Goal: Task Accomplishment & Management: Manage account settings

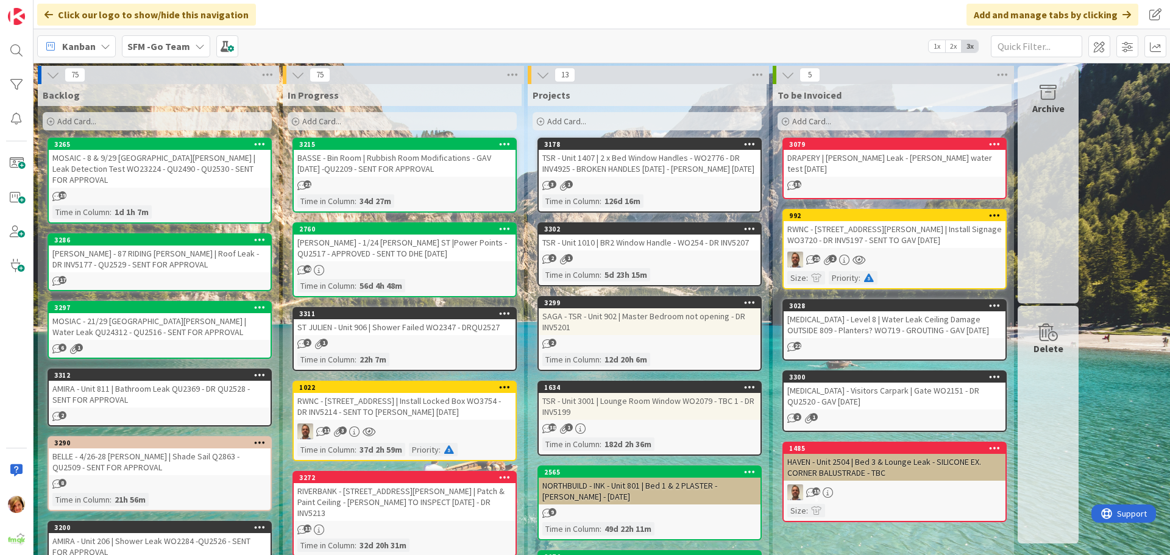
click at [410, 254] on div "[PERSON_NAME] - 1/24 [PERSON_NAME] ST |Power Points - QU2517 - APPROVED - SENT …" at bounding box center [405, 248] width 222 height 27
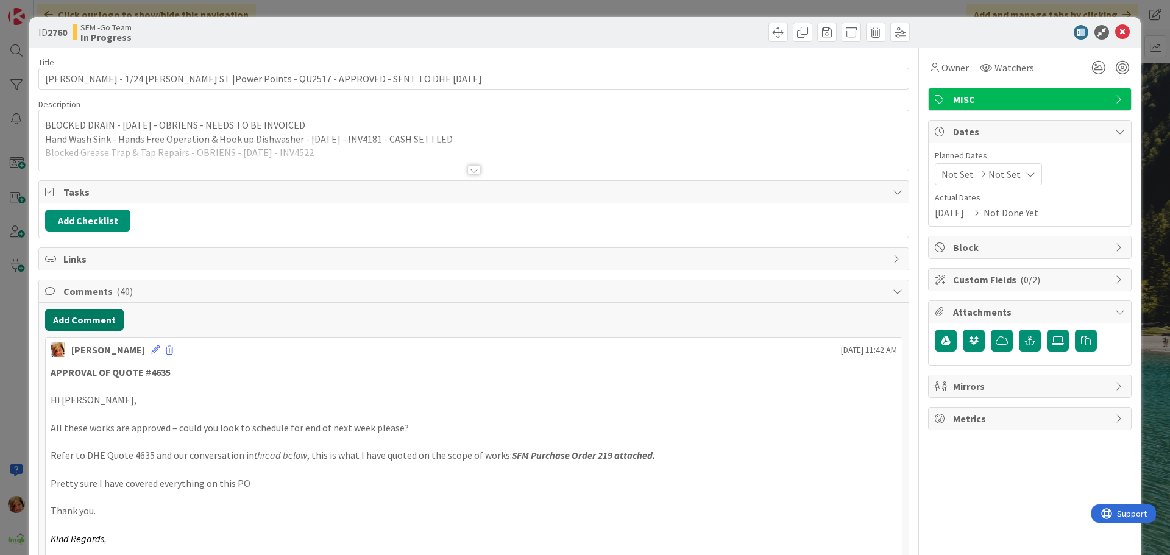
click at [82, 325] on button "Add Comment" at bounding box center [84, 320] width 79 height 22
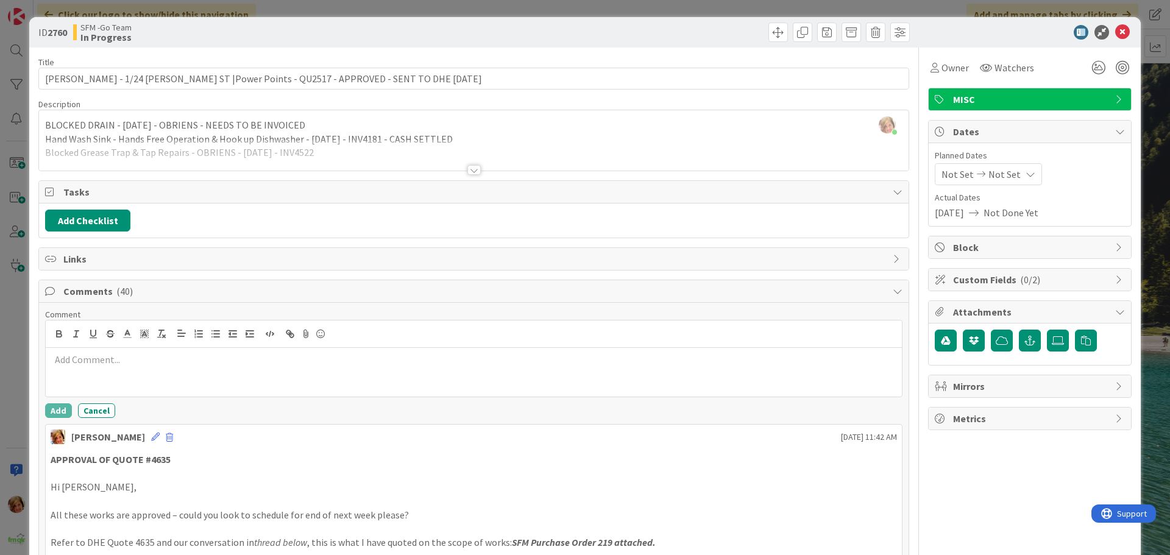
click at [116, 372] on div at bounding box center [474, 372] width 856 height 49
click at [57, 361] on p at bounding box center [474, 360] width 847 height 14
paste div
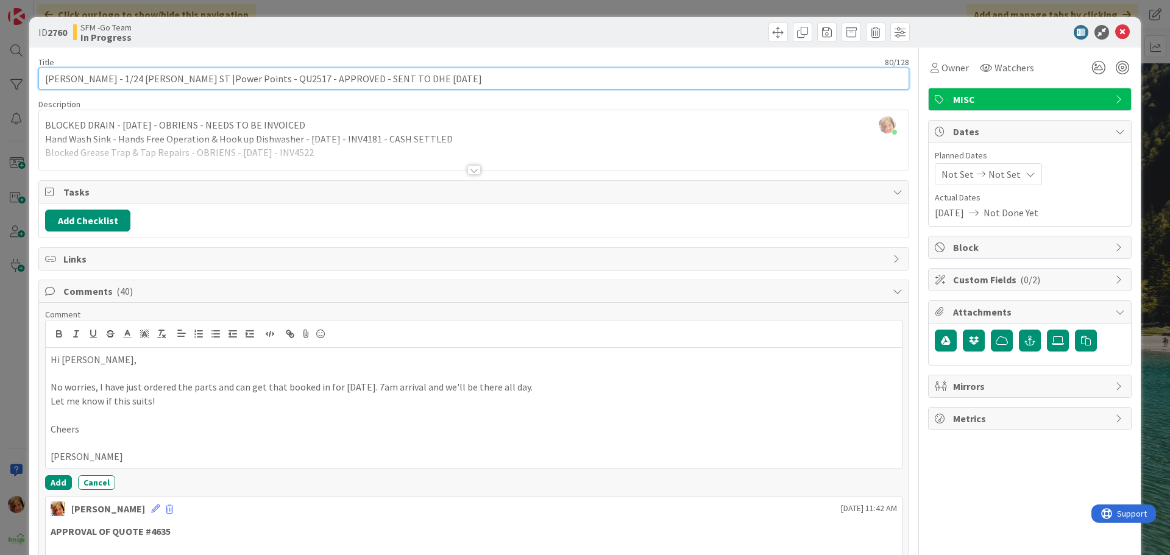
drag, startPoint x: 415, startPoint y: 74, endPoint x: 308, endPoint y: 77, distance: 107.3
click at [308, 77] on input "[PERSON_NAME] - 1/24 [PERSON_NAME] ST |Power Points - QU2517 - APPROVED - SENT …" at bounding box center [473, 79] width 871 height 22
type input "[PERSON_NAME] - 1/24 [PERSON_NAME] ST |Power Points - QU2517 - APPROVED - DHE […"
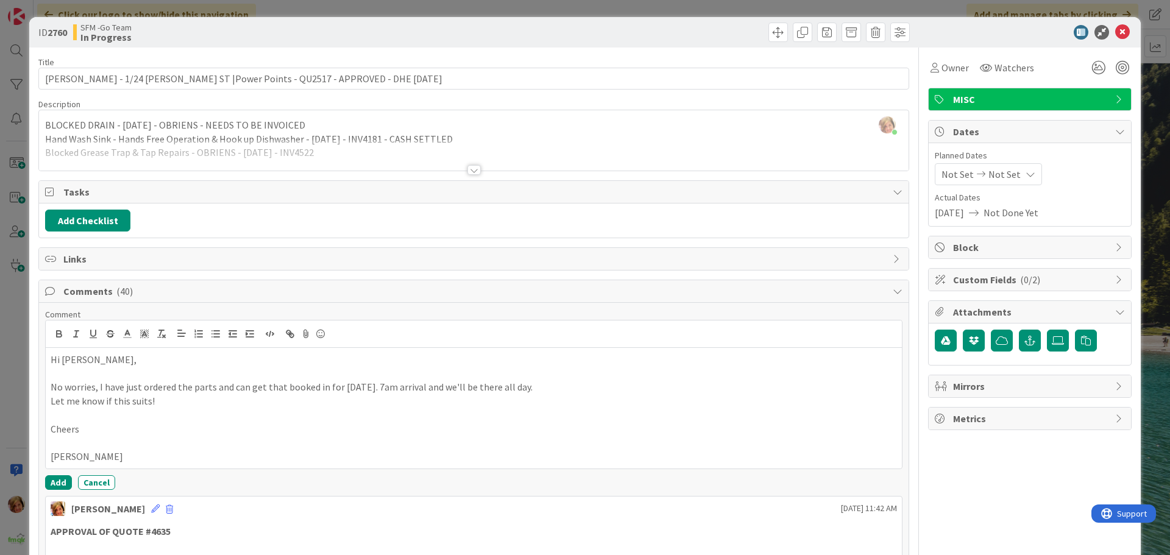
click at [558, 19] on div "ID 2760 SFM -Go Team In Progress" at bounding box center [585, 32] width 1112 height 30
click at [1115, 32] on icon at bounding box center [1122, 32] width 15 height 15
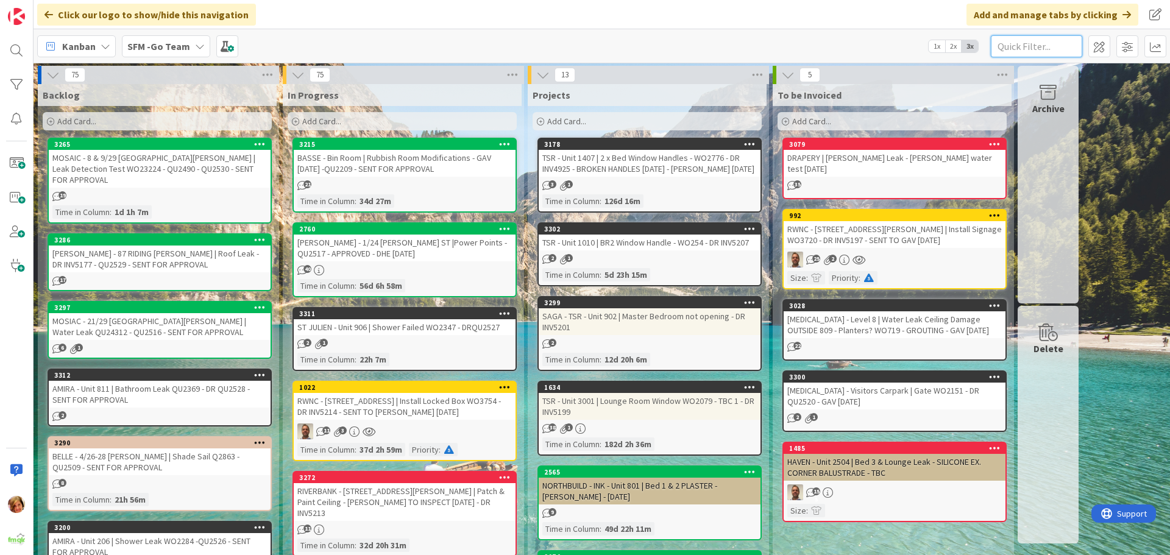
click at [1025, 48] on input "text" at bounding box center [1036, 46] width 91 height 22
type input "71 [PERSON_NAME]"
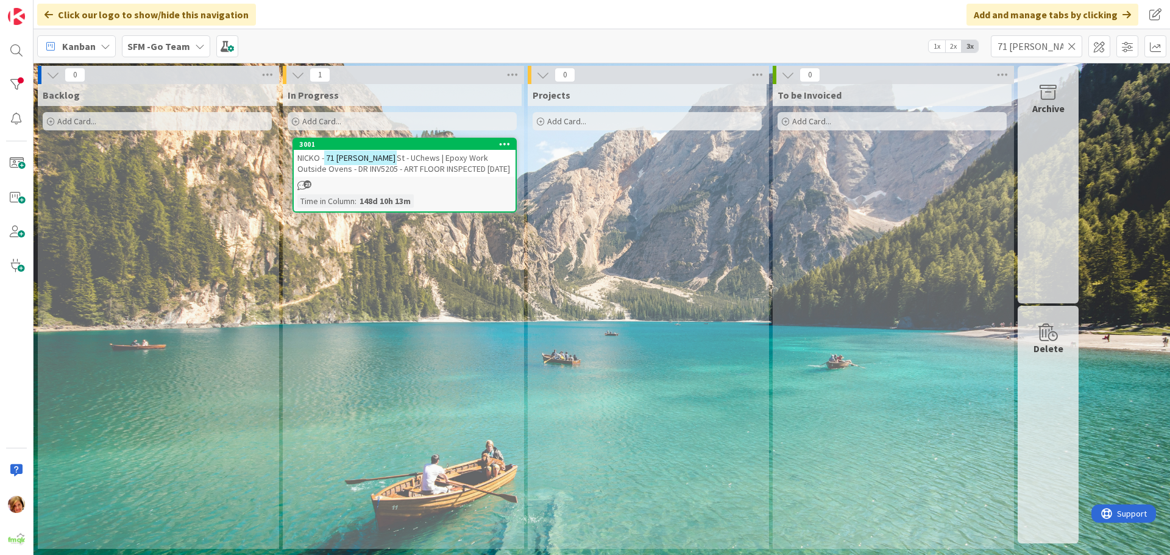
click at [397, 163] on span "St - UChews | Epoxy Work Outside Ovens - DR INV5205 - ART FLOOR INSPECTED [DATE]" at bounding box center [403, 163] width 213 height 22
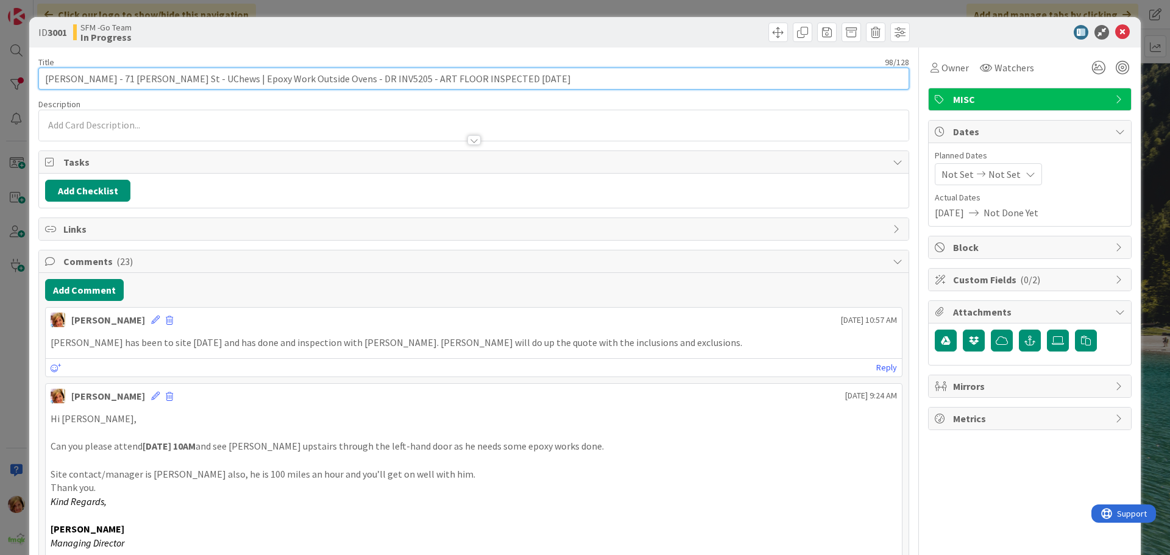
drag, startPoint x: 486, startPoint y: 84, endPoint x: 338, endPoint y: 82, distance: 148.7
click at [338, 82] on input "[PERSON_NAME] - 71 [PERSON_NAME] St - UChews | Epoxy Work Outside Ovens - DR IN…" at bounding box center [473, 79] width 871 height 22
type input "NICKO - 71 [PERSON_NAME] St - UChews | Epoxy Work Outside Ovens - DR INV5205 - …"
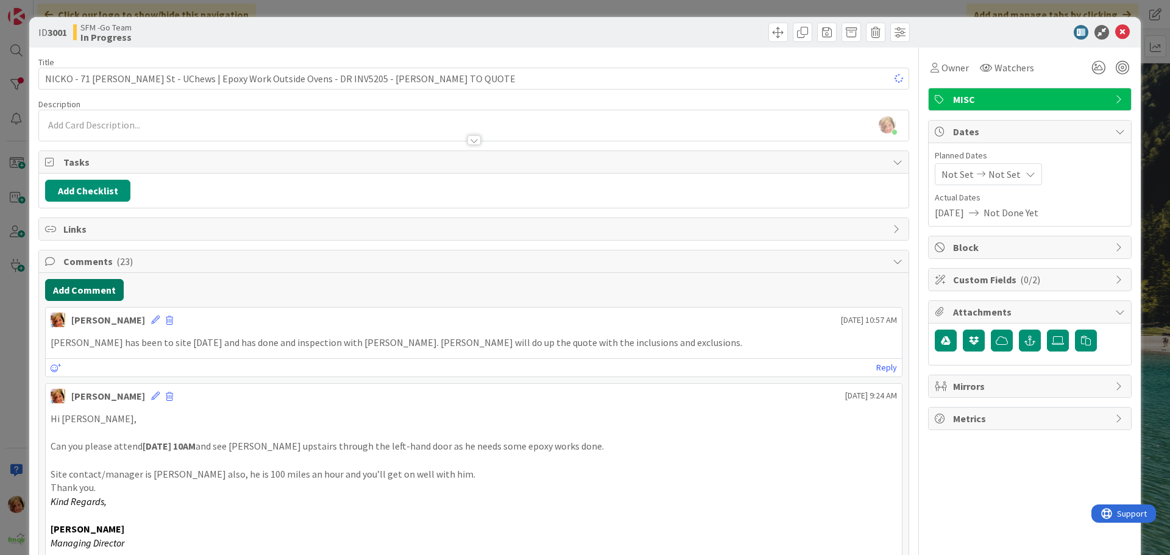
click at [99, 290] on button "Add Comment" at bounding box center [84, 290] width 79 height 22
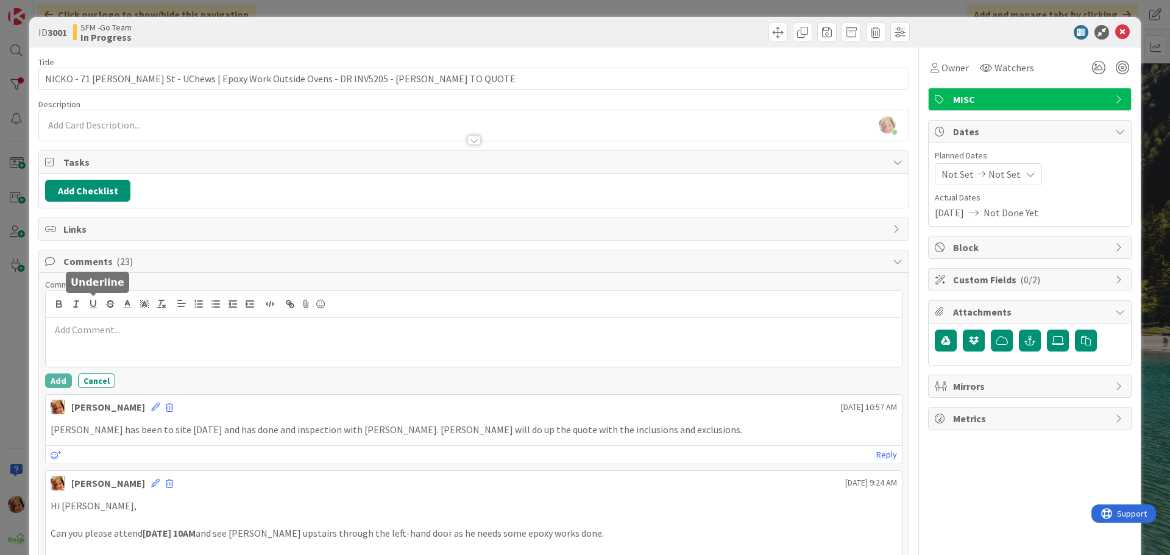
click at [105, 319] on div at bounding box center [474, 342] width 856 height 49
click at [183, 330] on p "QU4065 - ART FLOOR" at bounding box center [474, 330] width 847 height 14
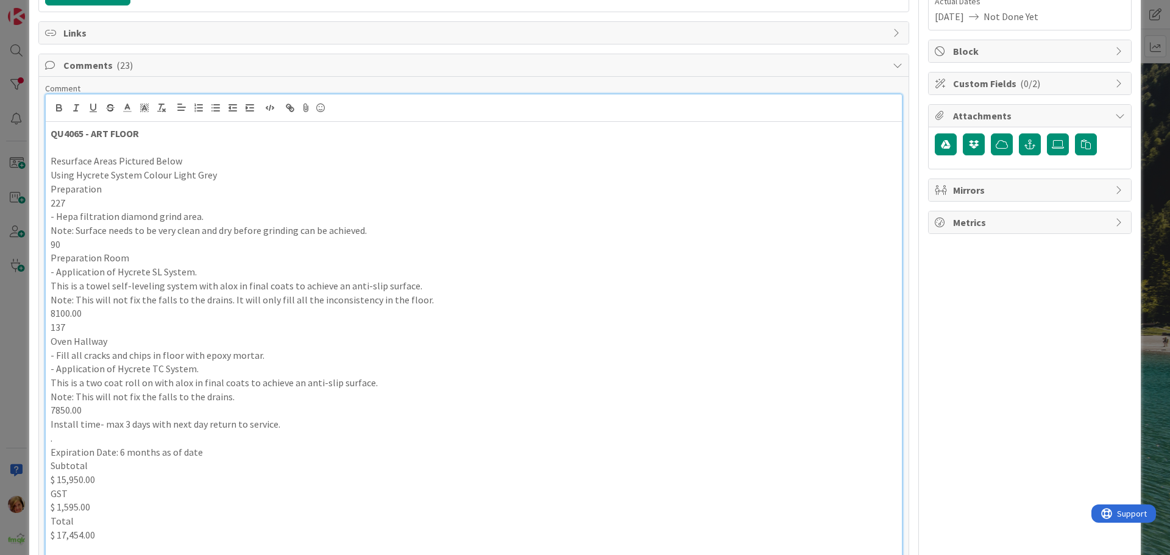
scroll to position [440, 0]
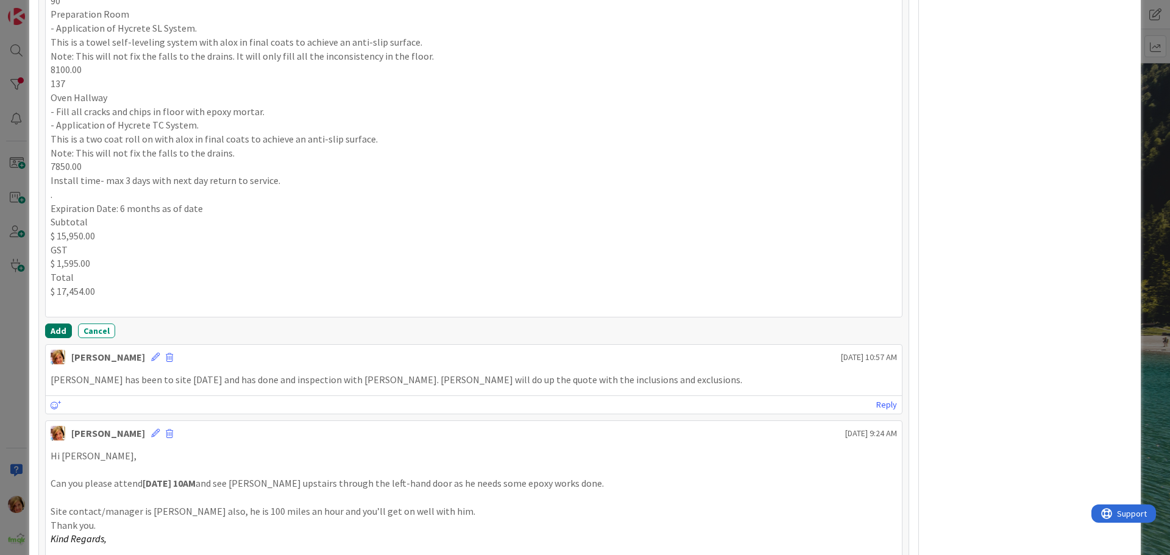
click at [61, 331] on button "Add" at bounding box center [58, 331] width 27 height 15
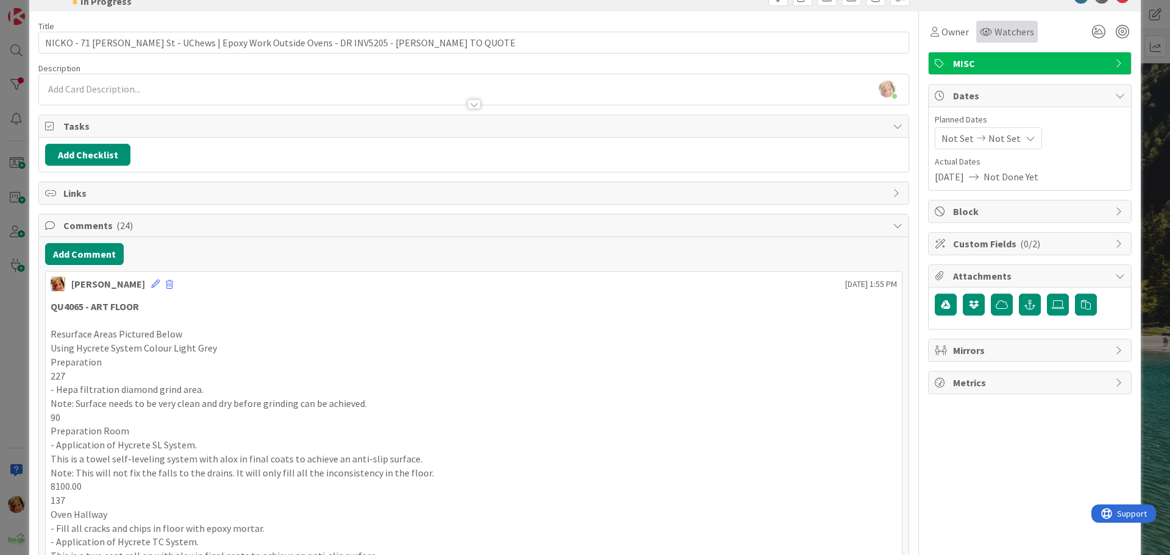
scroll to position [0, 0]
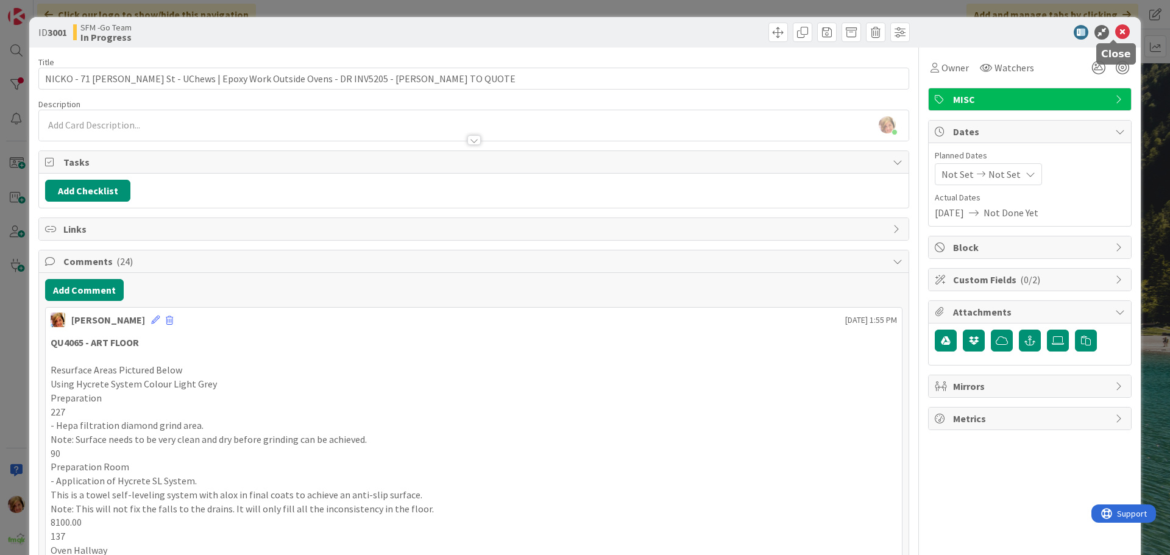
click at [1117, 31] on icon at bounding box center [1122, 32] width 15 height 15
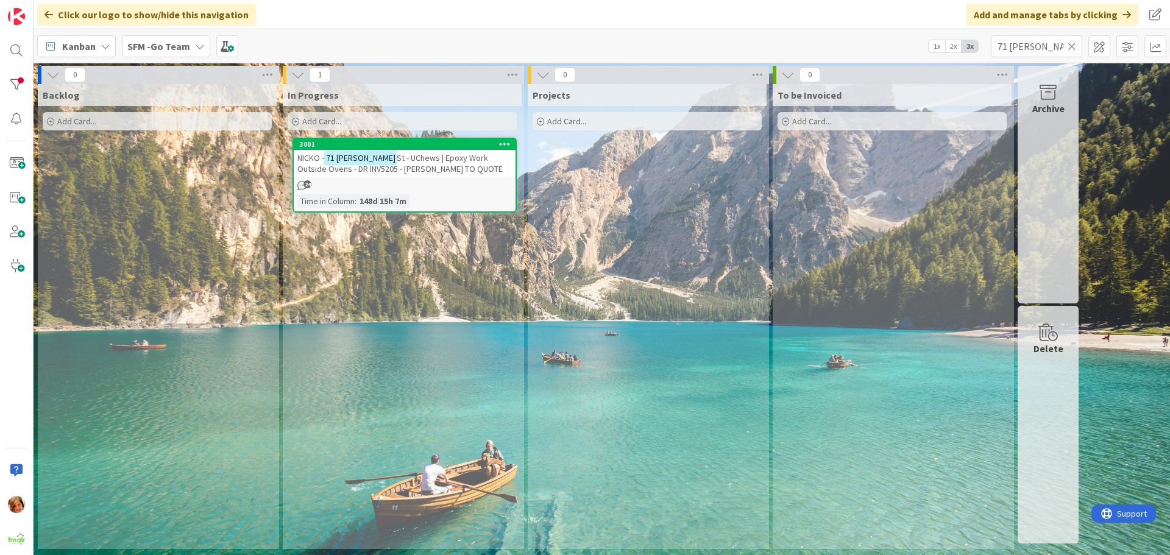
click at [1071, 49] on icon at bounding box center [1072, 46] width 9 height 11
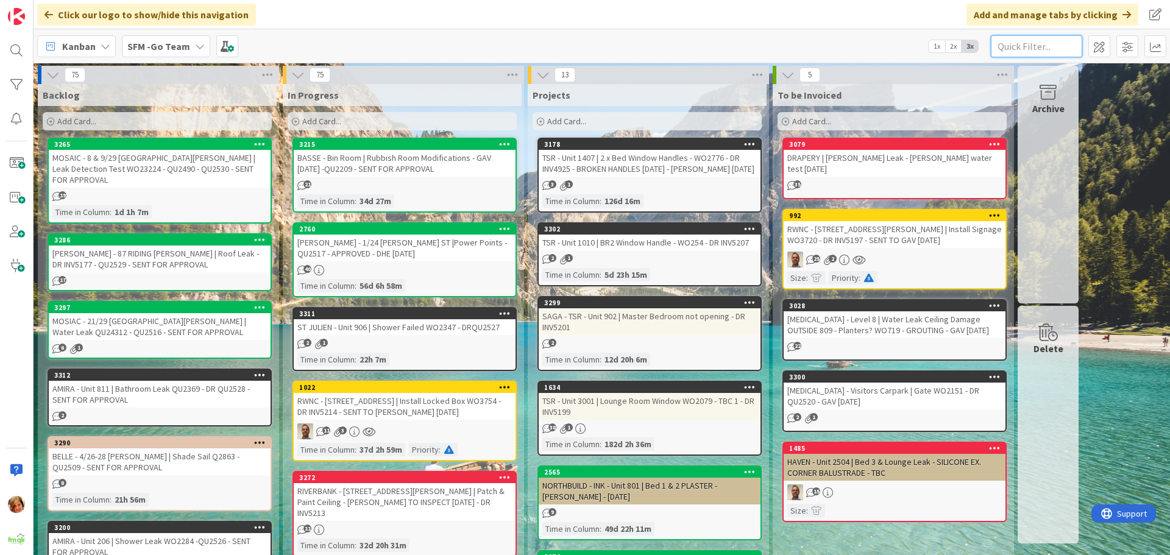
click at [1051, 49] on input "text" at bounding box center [1036, 46] width 91 height 22
type input "101"
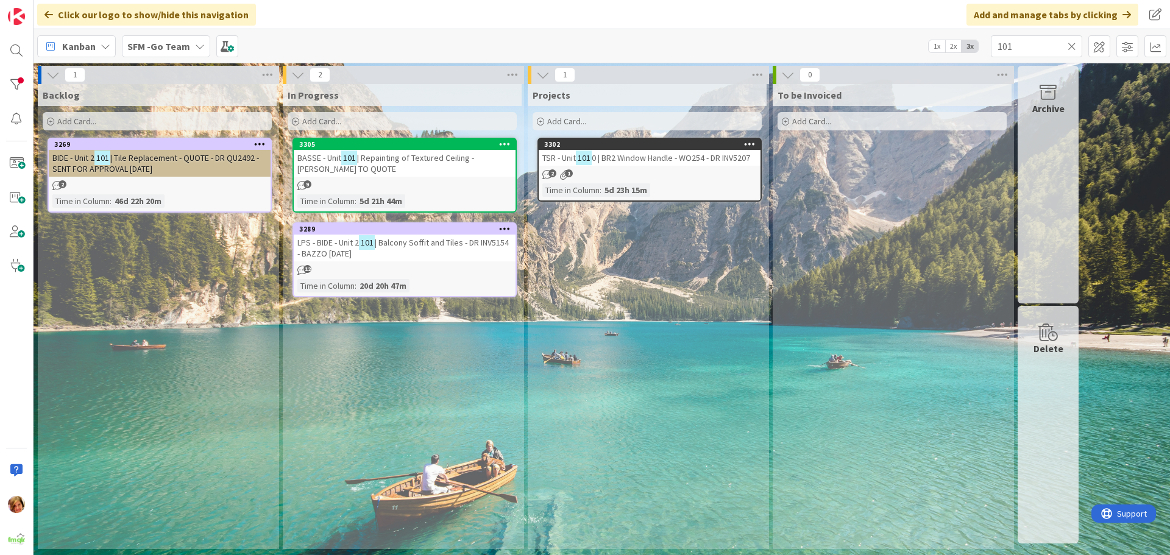
click at [396, 153] on span "| Repainting of Textured Ceiling - [PERSON_NAME] TO QUOTE" at bounding box center [385, 163] width 177 height 22
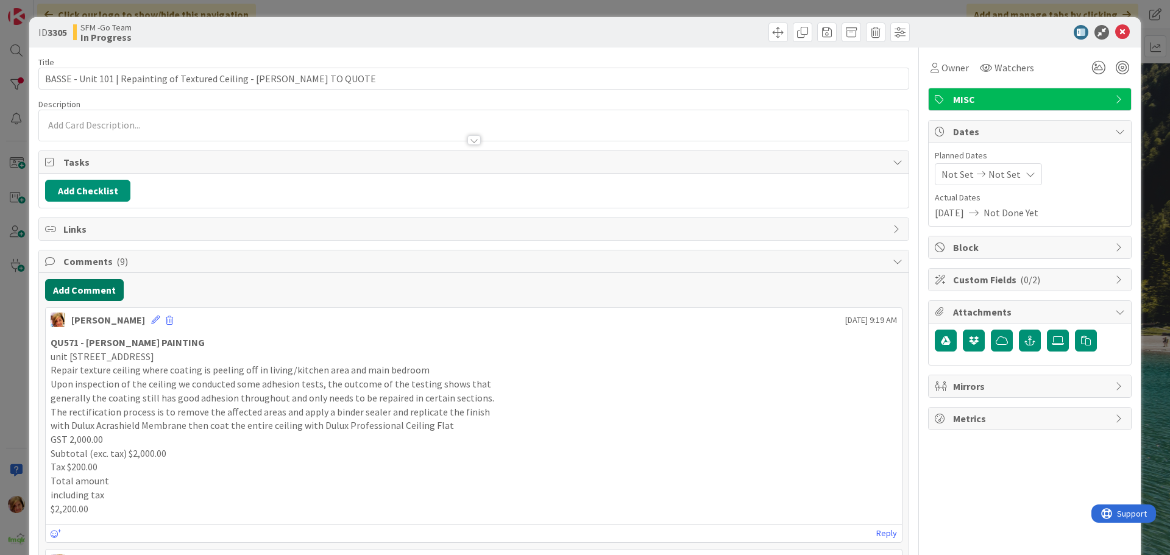
click at [65, 285] on button "Add Comment" at bounding box center [84, 290] width 79 height 22
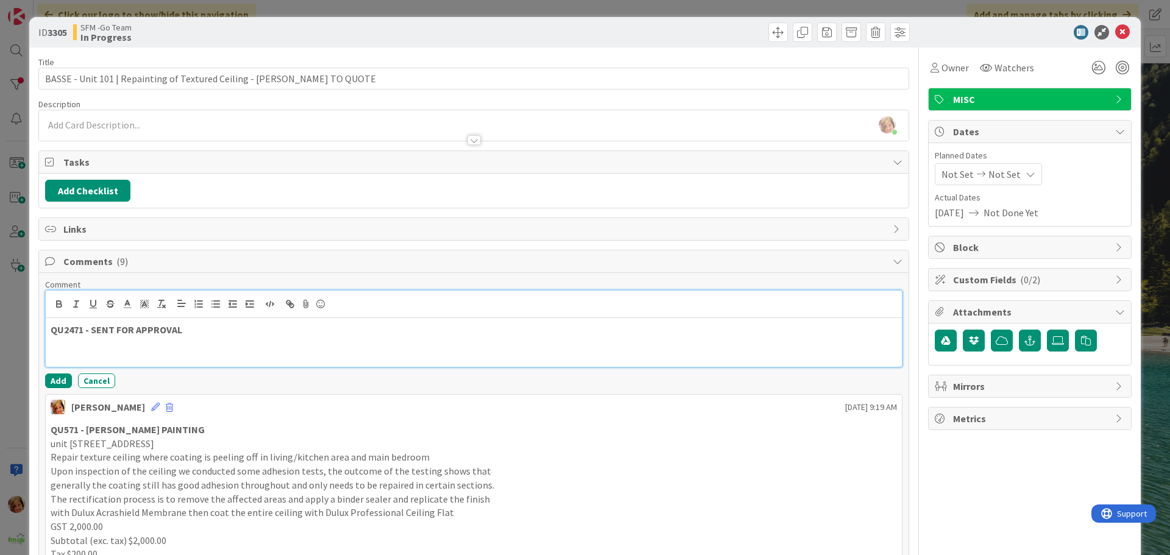
click at [109, 360] on div "QU2471 - SENT FOR APPROVAL" at bounding box center [474, 342] width 856 height 49
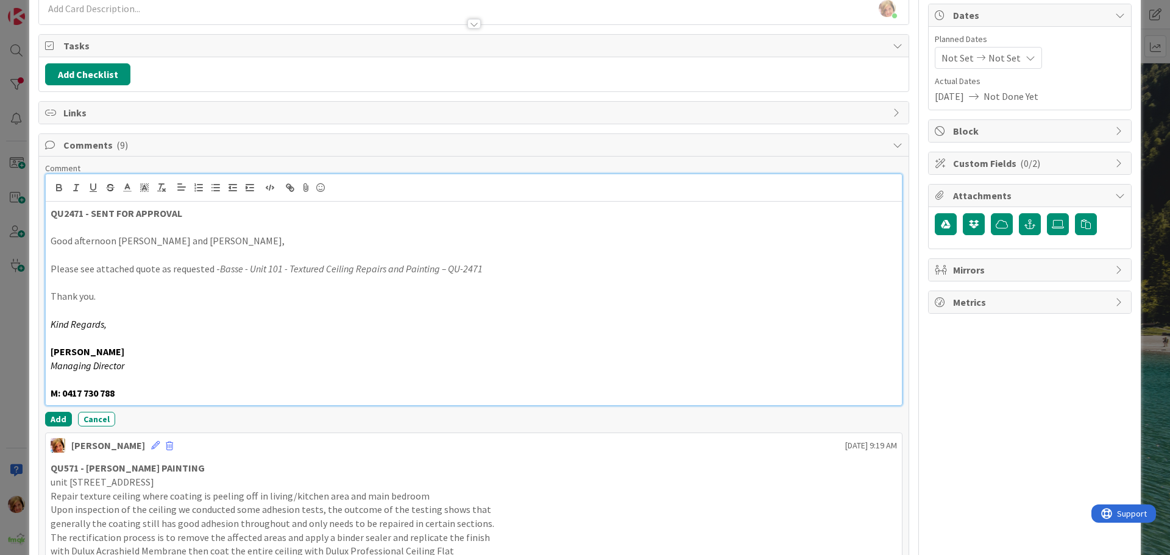
scroll to position [122, 0]
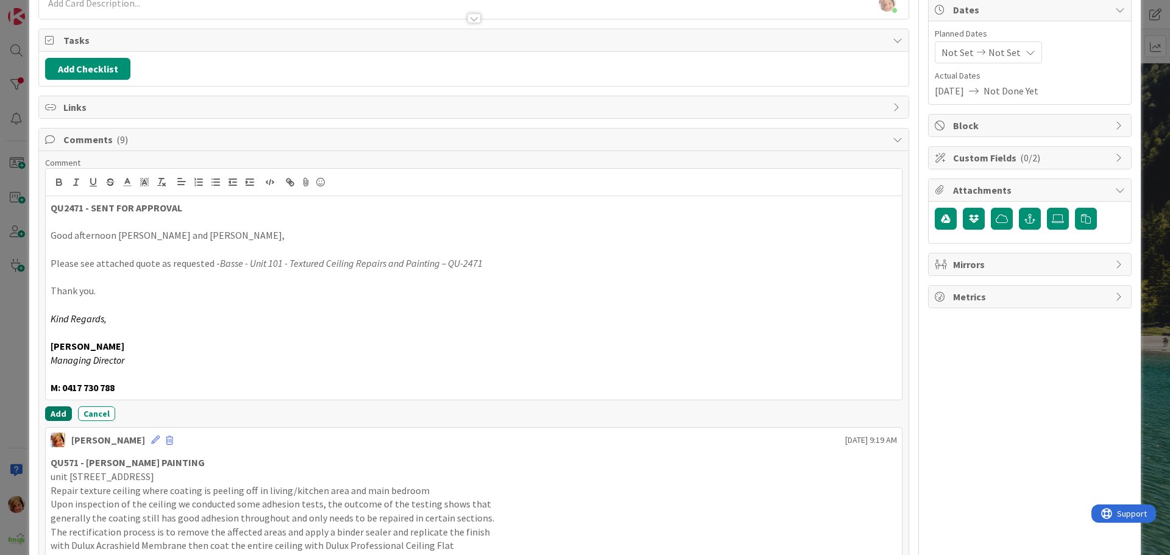
click at [51, 411] on button "Add" at bounding box center [58, 414] width 27 height 15
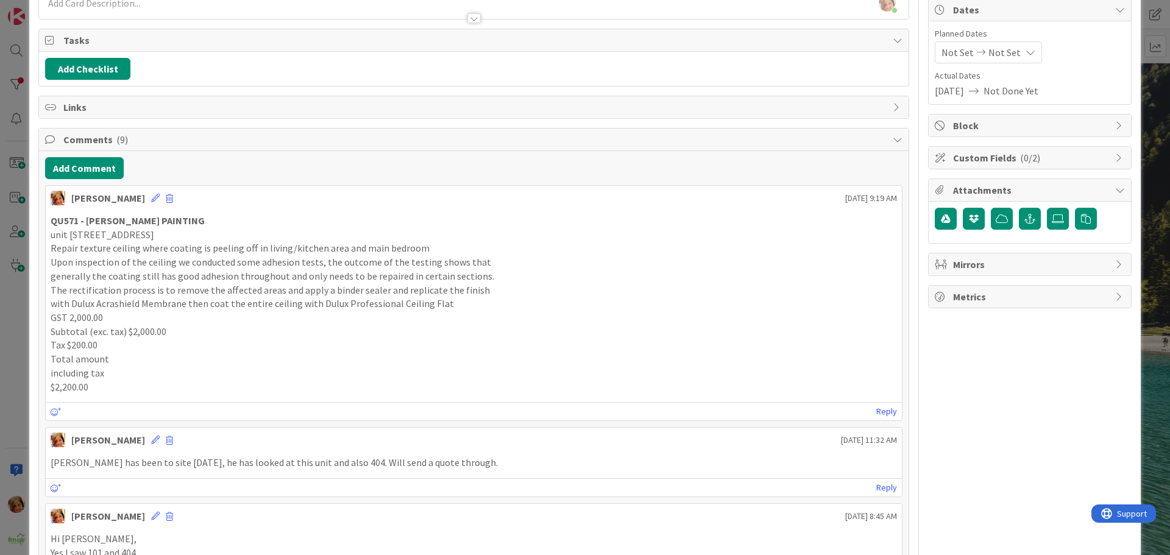
scroll to position [0, 0]
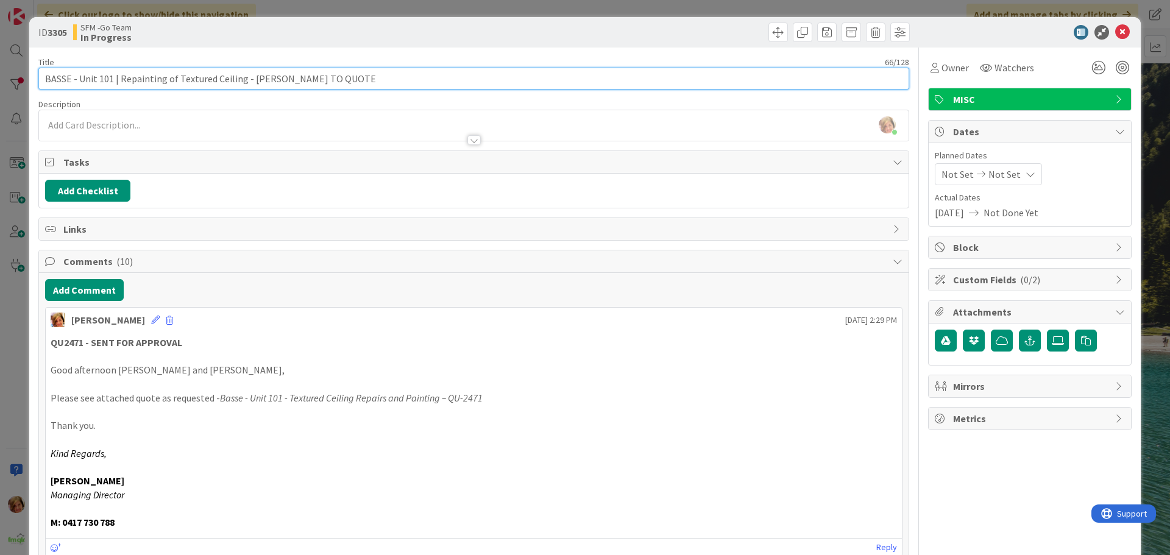
drag, startPoint x: 336, startPoint y: 82, endPoint x: 246, endPoint y: 82, distance: 90.8
click at [246, 81] on input "BASSE - Unit 101 | Repainting of Textured Ceiling - [PERSON_NAME] TO QUOTE" at bounding box center [473, 79] width 871 height 22
type input "BASSE - Unit 101 | Repainting of Textured Ceiling - QU2471 - SENT FOR APPROVAL"
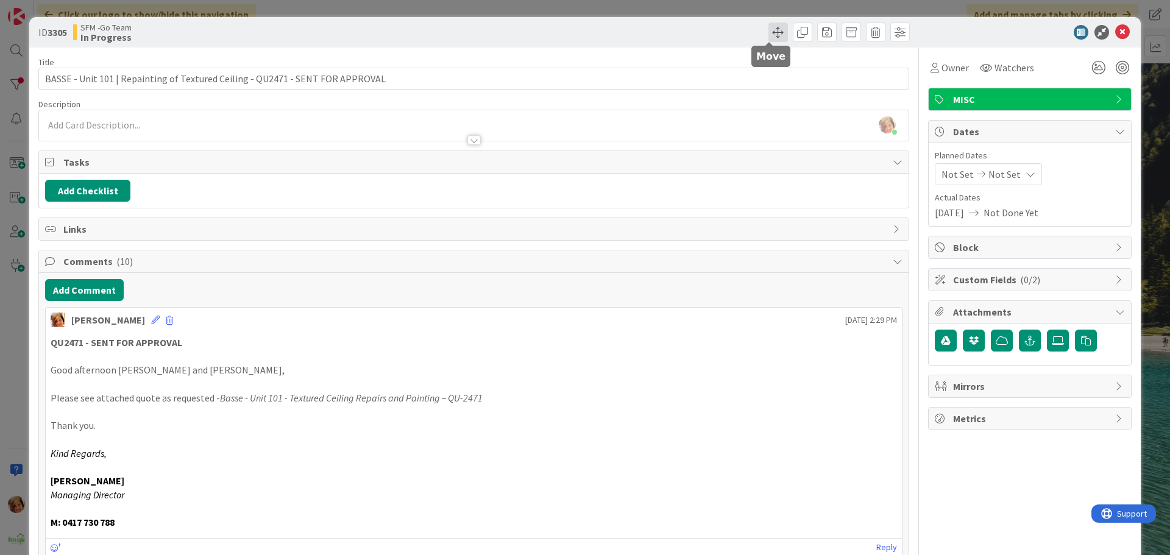
click at [770, 33] on span at bounding box center [779, 33] width 20 height 20
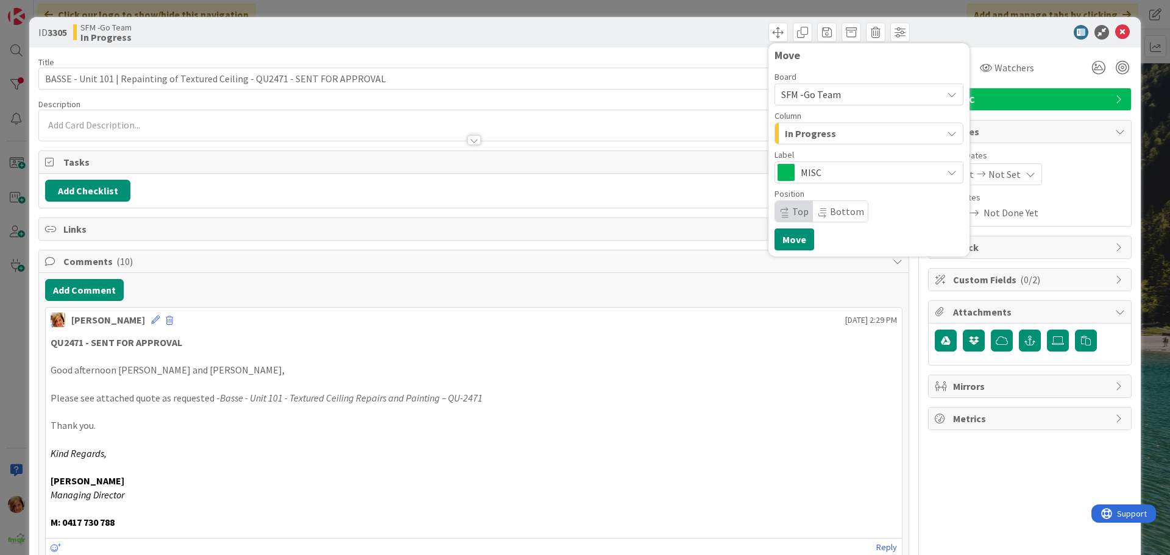
click at [834, 135] on div "In Progress" at bounding box center [862, 134] width 160 height 20
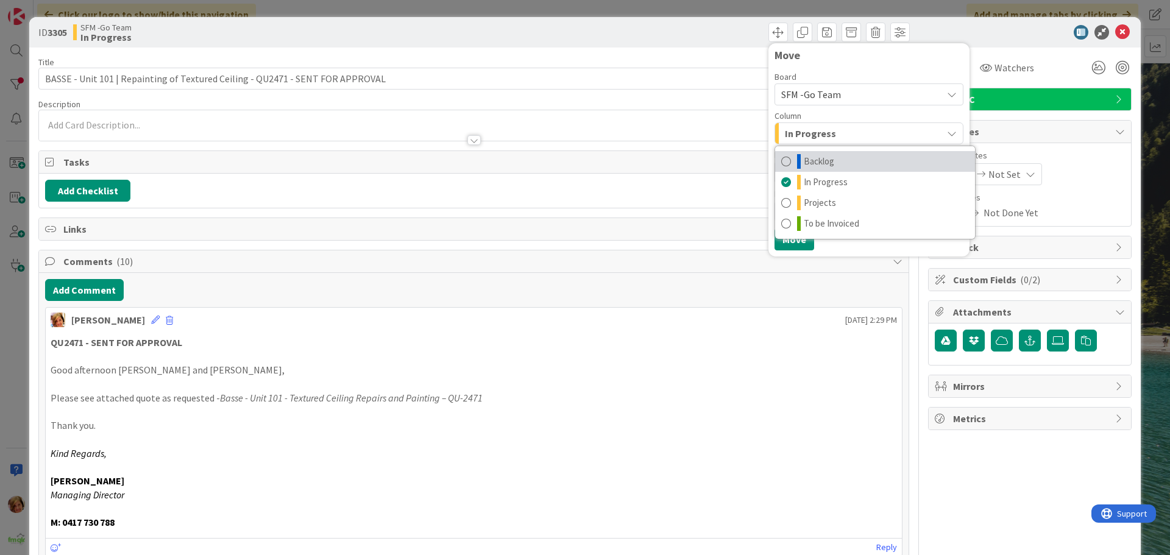
click at [826, 163] on link "Backlog" at bounding box center [875, 161] width 200 height 21
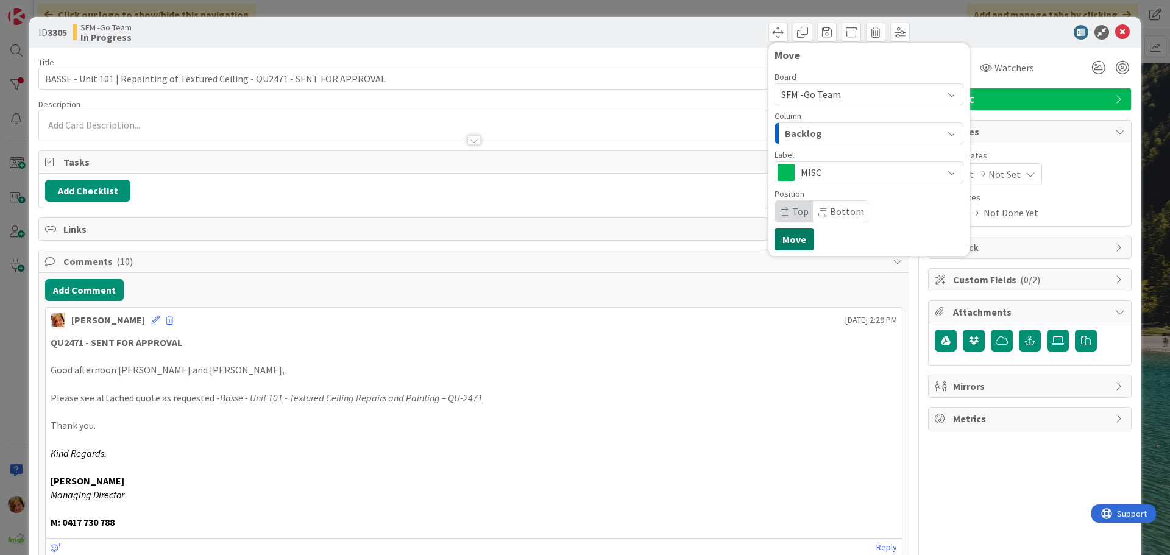
click at [792, 238] on button "Move" at bounding box center [795, 240] width 40 height 22
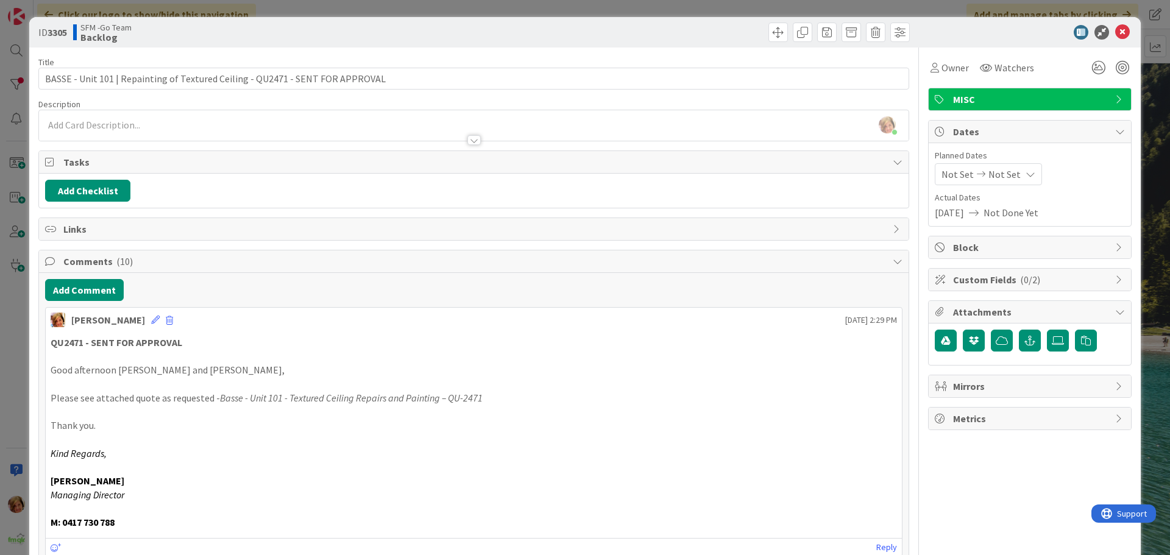
click at [713, 40] on div "Move Move" at bounding box center [693, 33] width 433 height 20
click at [1115, 31] on icon at bounding box center [1122, 32] width 15 height 15
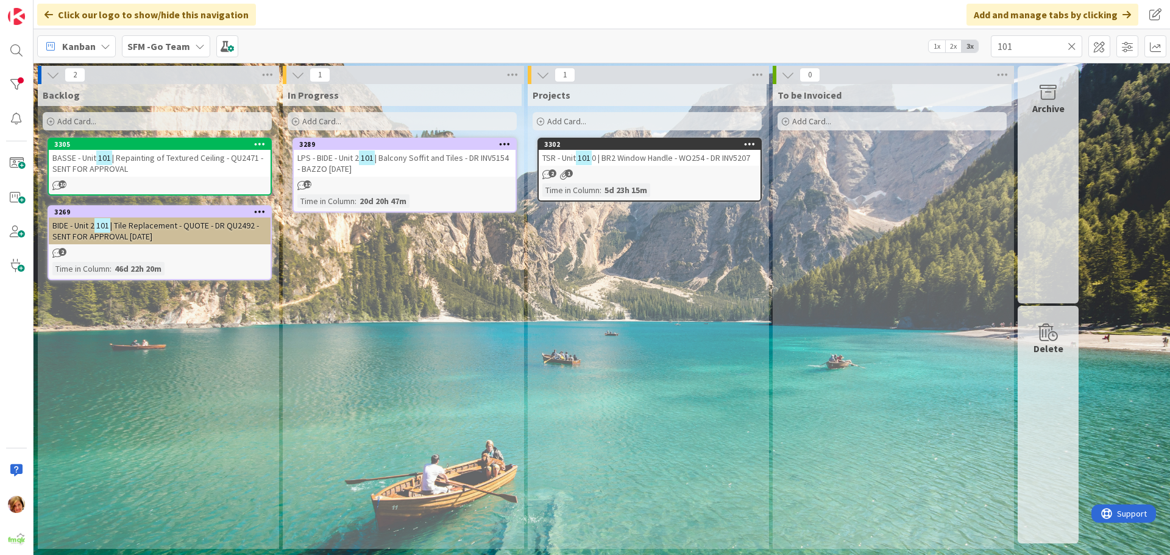
click at [1074, 44] on icon at bounding box center [1072, 46] width 9 height 11
click at [1068, 44] on input "text" at bounding box center [1036, 46] width 91 height 22
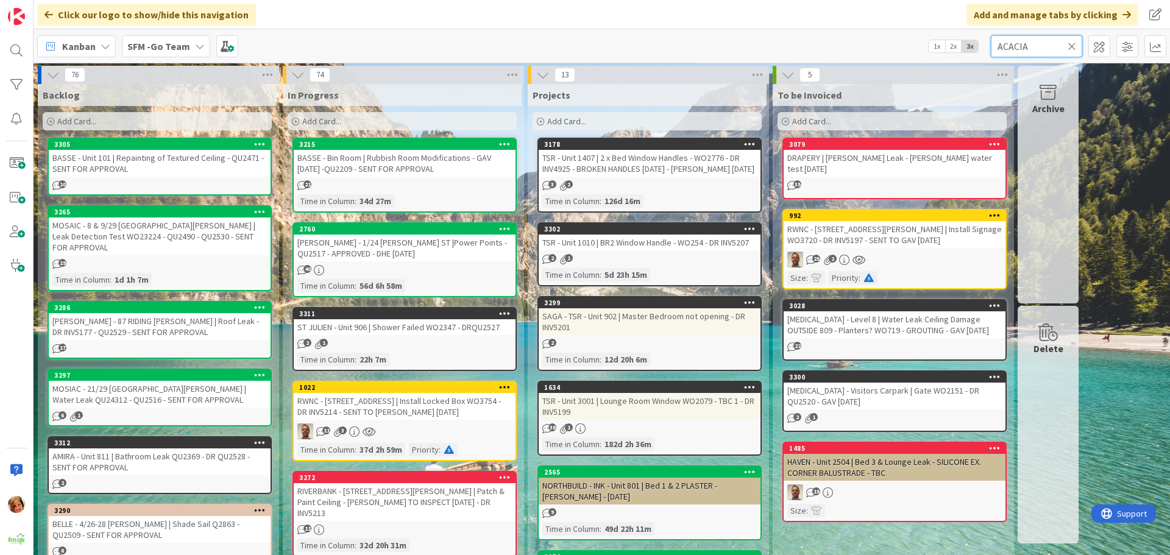
type input "ACACIA"
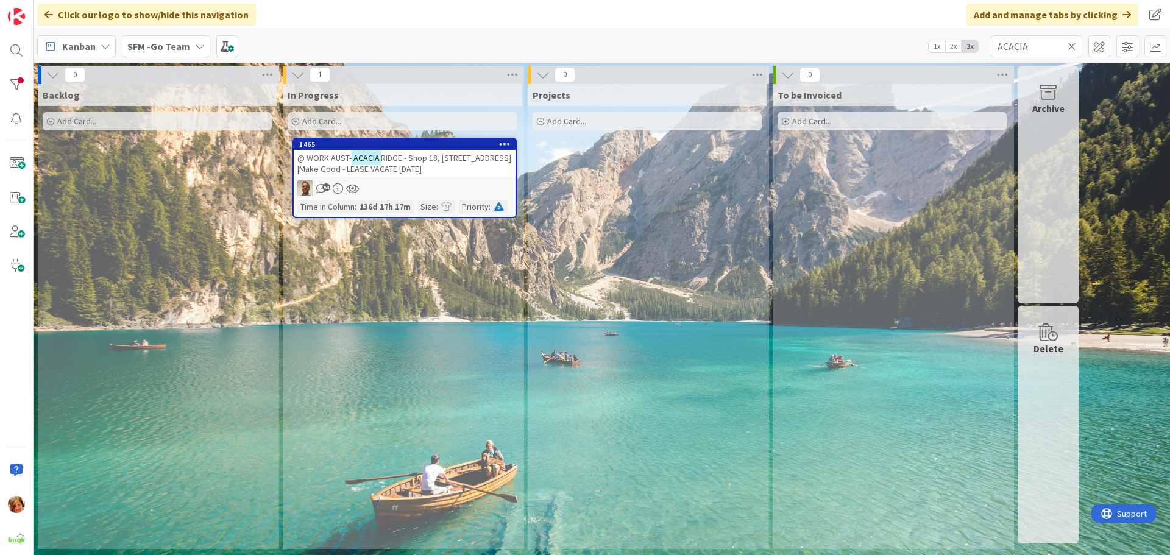
click at [408, 162] on span "RIDGE - Shop 18, [STREET_ADDRESS] |Make Good - LEASE VACATE [DATE]" at bounding box center [404, 163] width 214 height 22
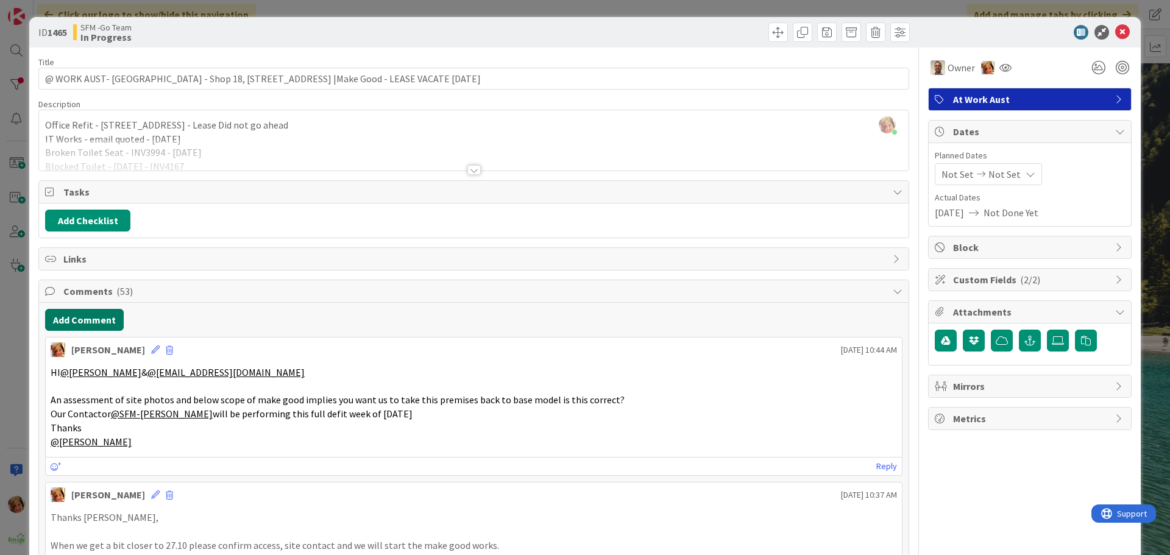
click at [89, 321] on button "Add Comment" at bounding box center [84, 320] width 79 height 22
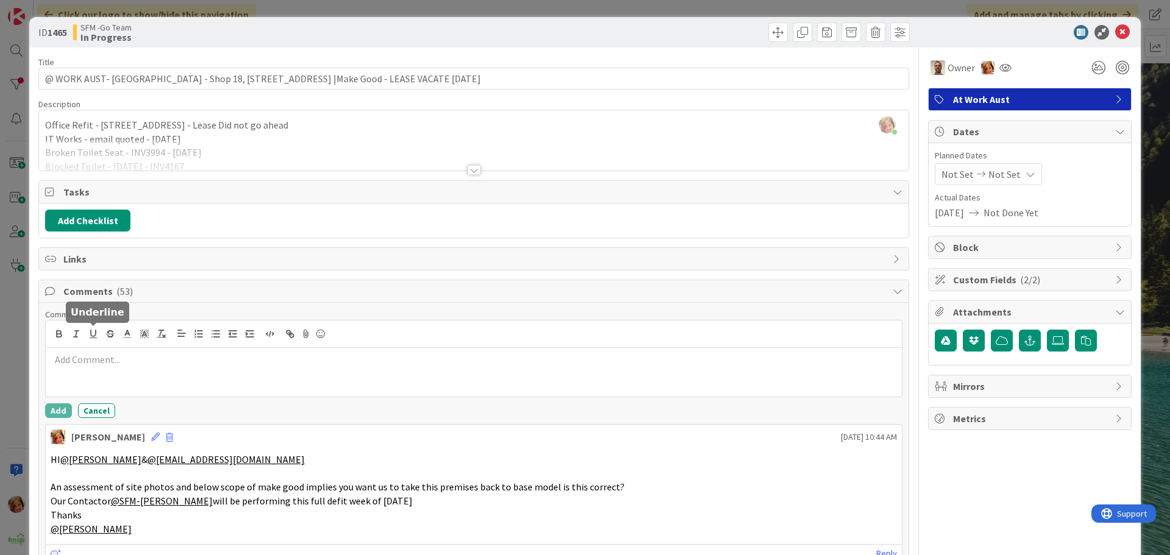
click at [106, 357] on p at bounding box center [474, 360] width 847 height 14
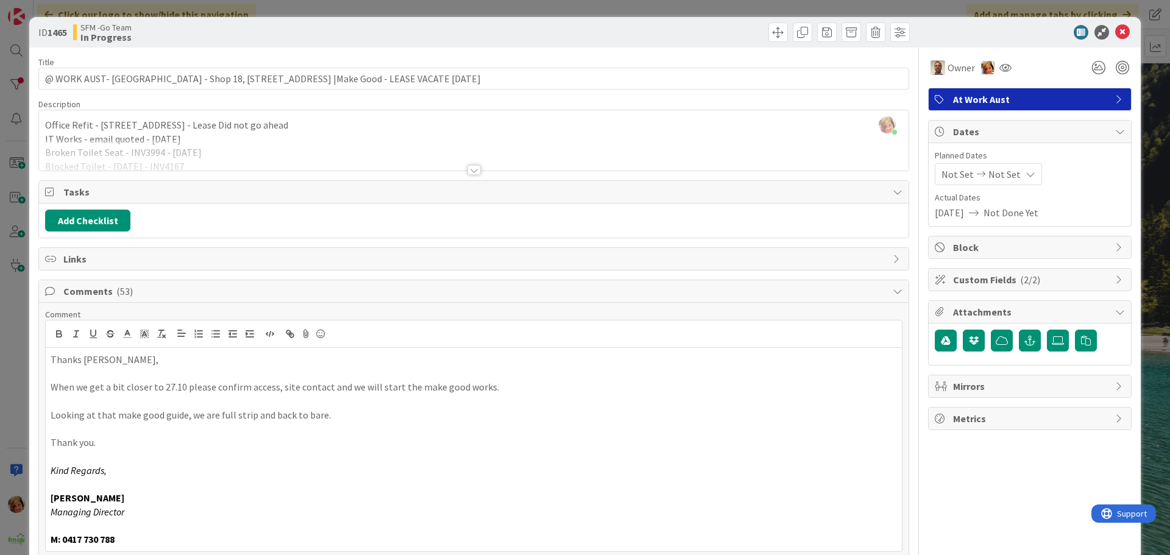
scroll to position [122, 0]
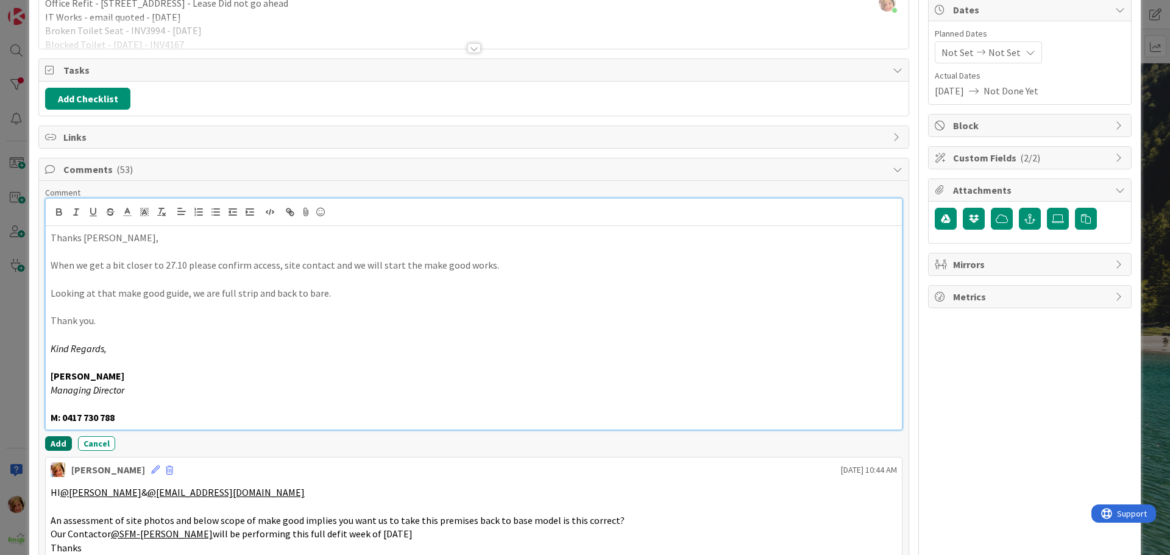
click at [60, 442] on button "Add" at bounding box center [58, 443] width 27 height 15
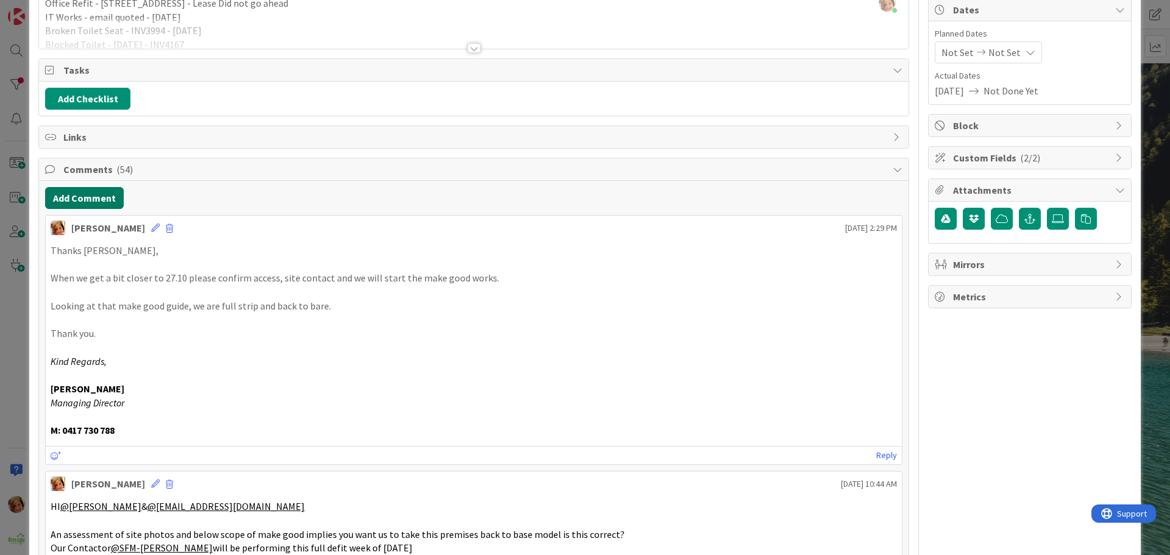
click at [110, 200] on button "Add Comment" at bounding box center [84, 198] width 79 height 22
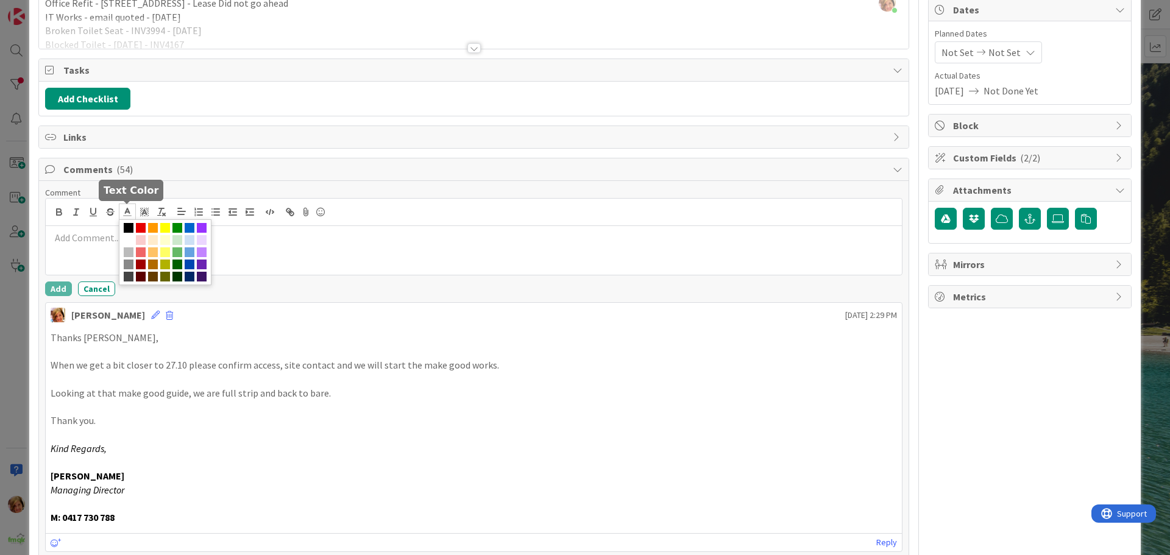
click at [126, 218] on span at bounding box center [127, 212] width 17 height 16
paste div
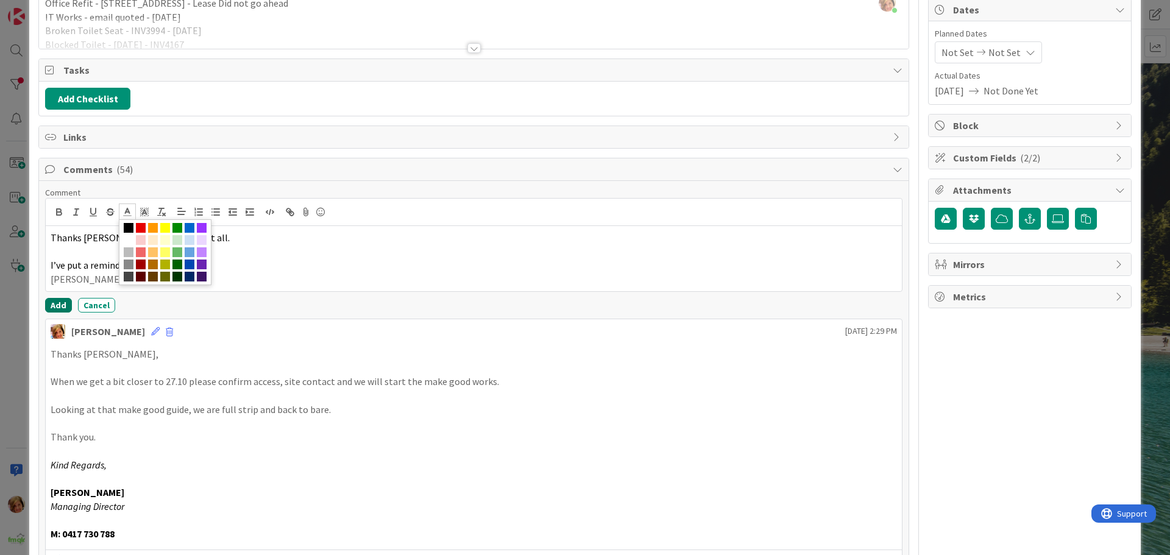
click at [56, 304] on button "Add" at bounding box center [58, 305] width 27 height 15
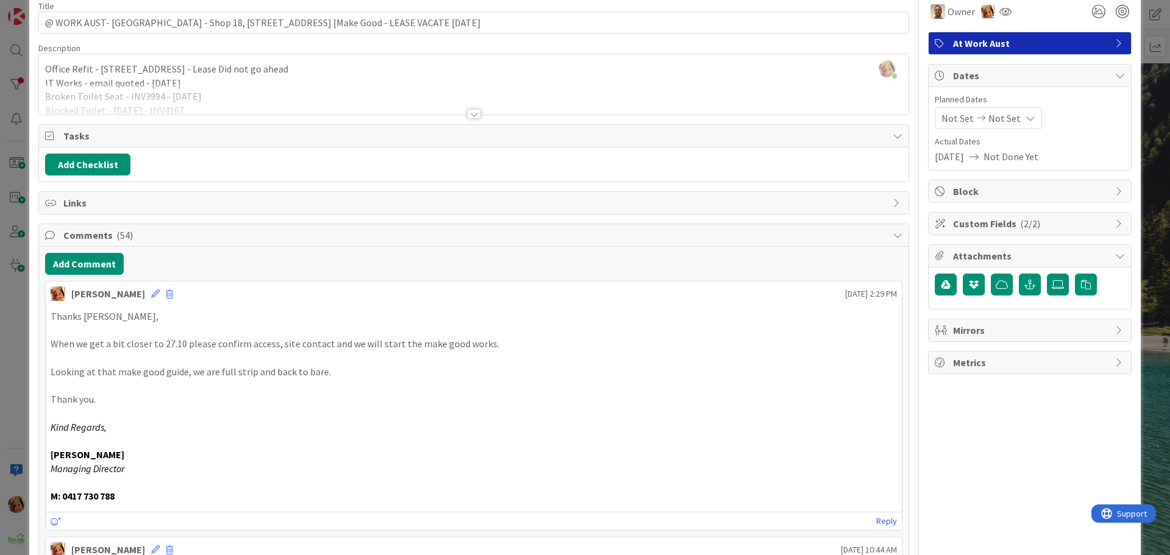
scroll to position [0, 0]
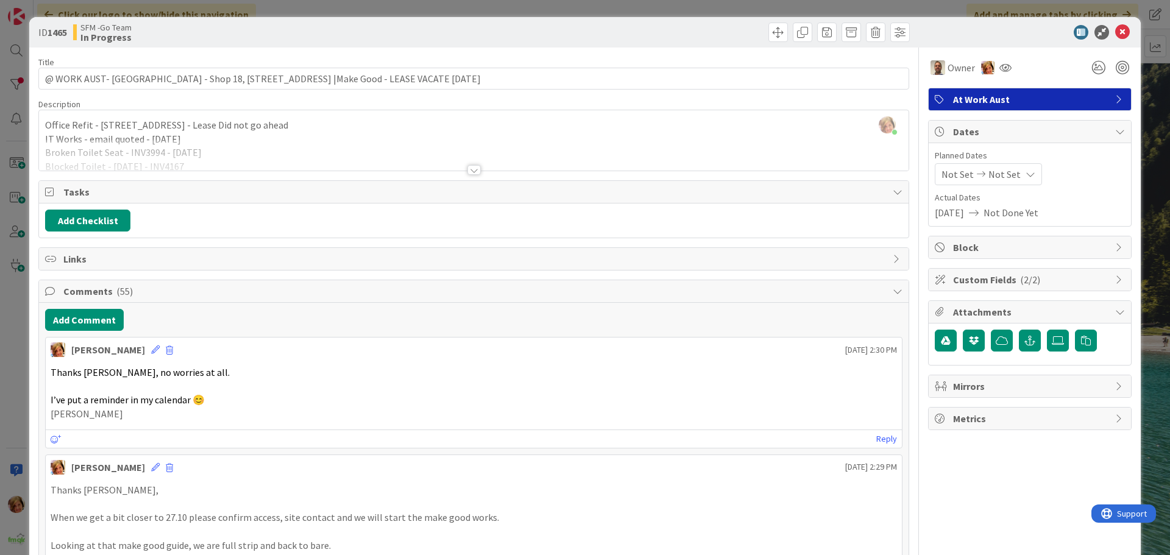
click at [588, 25] on div at bounding box center [693, 33] width 433 height 20
click at [1115, 30] on icon at bounding box center [1122, 32] width 15 height 15
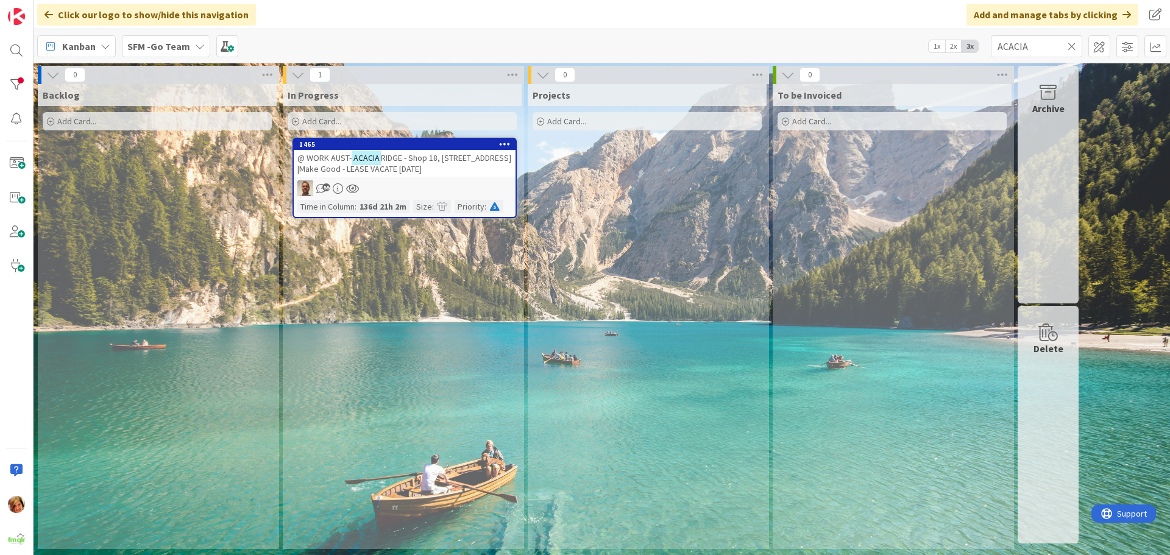
click at [1070, 46] on icon at bounding box center [1072, 46] width 9 height 11
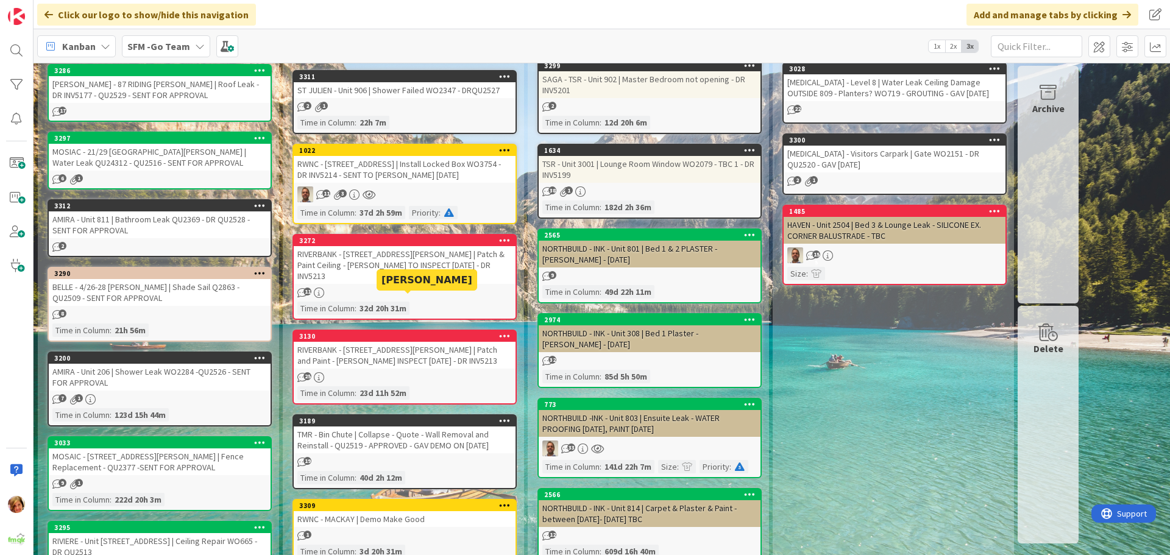
scroll to position [305, 0]
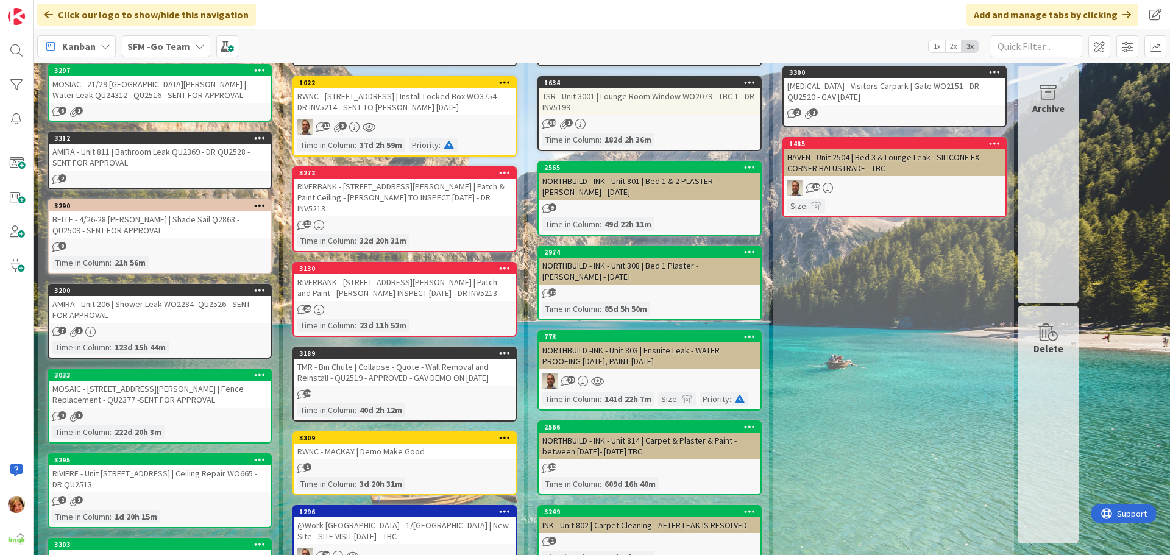
click at [411, 274] on div "RIVERBANK - [STREET_ADDRESS][PERSON_NAME] | Patch and Paint - [PERSON_NAME] INS…" at bounding box center [405, 287] width 222 height 27
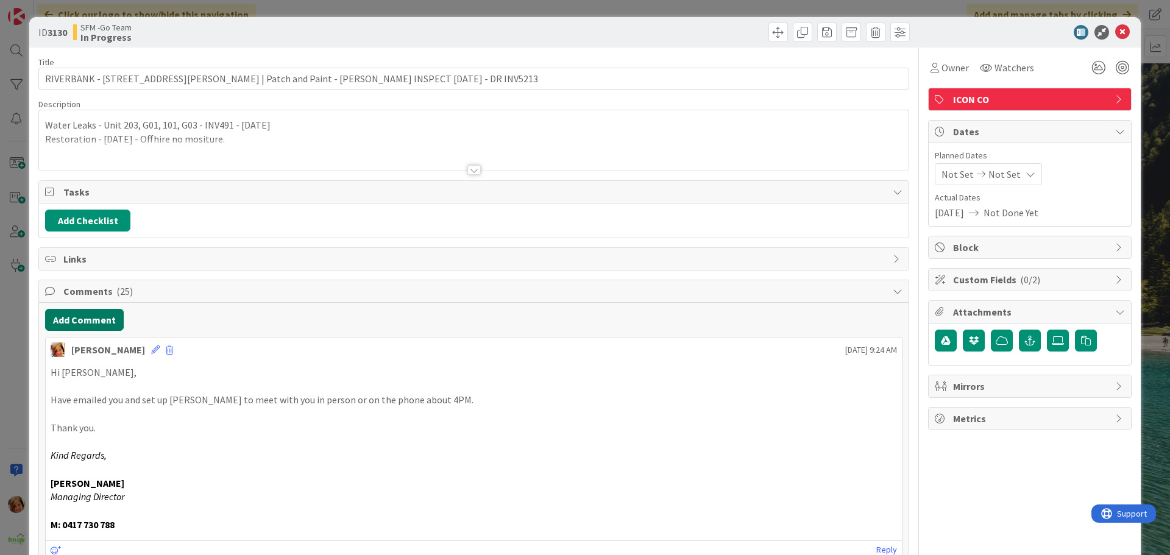
click at [98, 318] on button "Add Comment" at bounding box center [84, 320] width 79 height 22
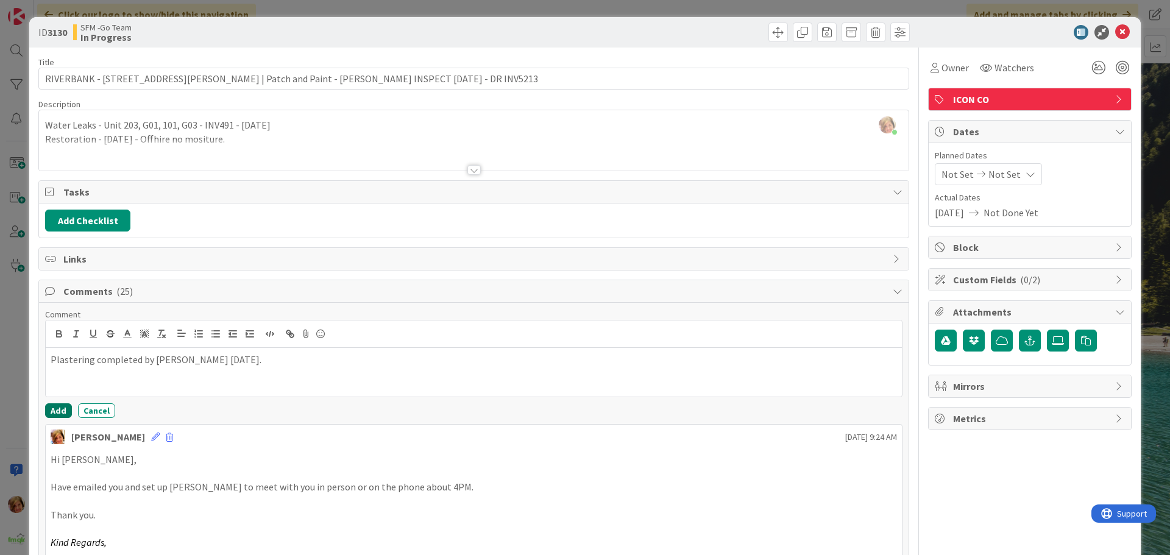
click at [62, 408] on button "Add" at bounding box center [58, 410] width 27 height 15
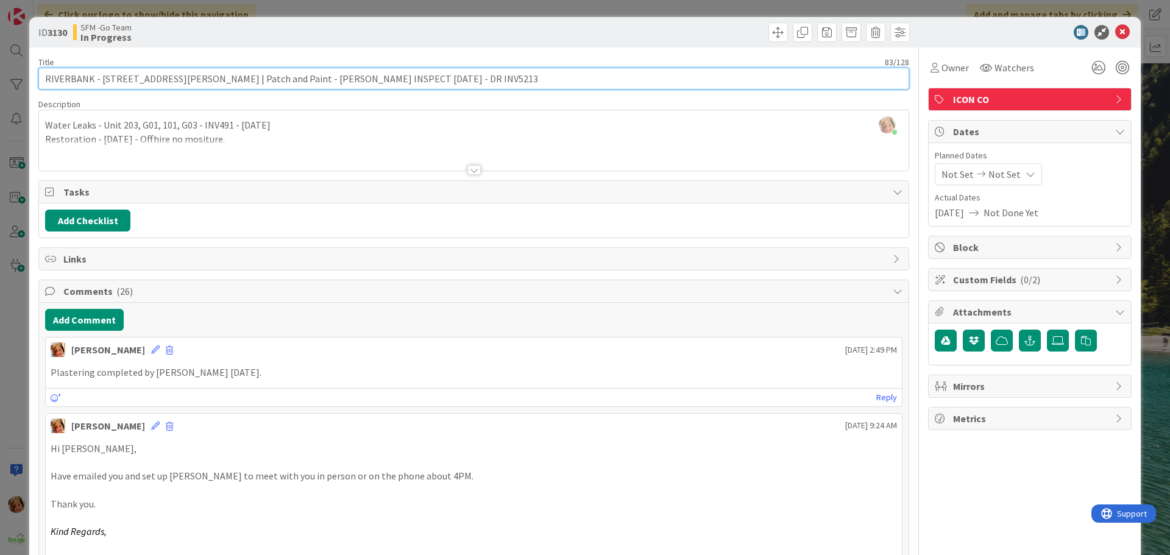
drag, startPoint x: 340, startPoint y: 78, endPoint x: 250, endPoint y: 79, distance: 90.2
click at [250, 79] on input "RIVERBANK - [STREET_ADDRESS][PERSON_NAME] | Patch and Paint - [PERSON_NAME] INS…" at bounding box center [473, 79] width 871 height 22
type input "RIVERBANK - [STREET_ADDRESS][PERSON_NAME] | Patch and Paint - [PERSON_NAME] [DA…"
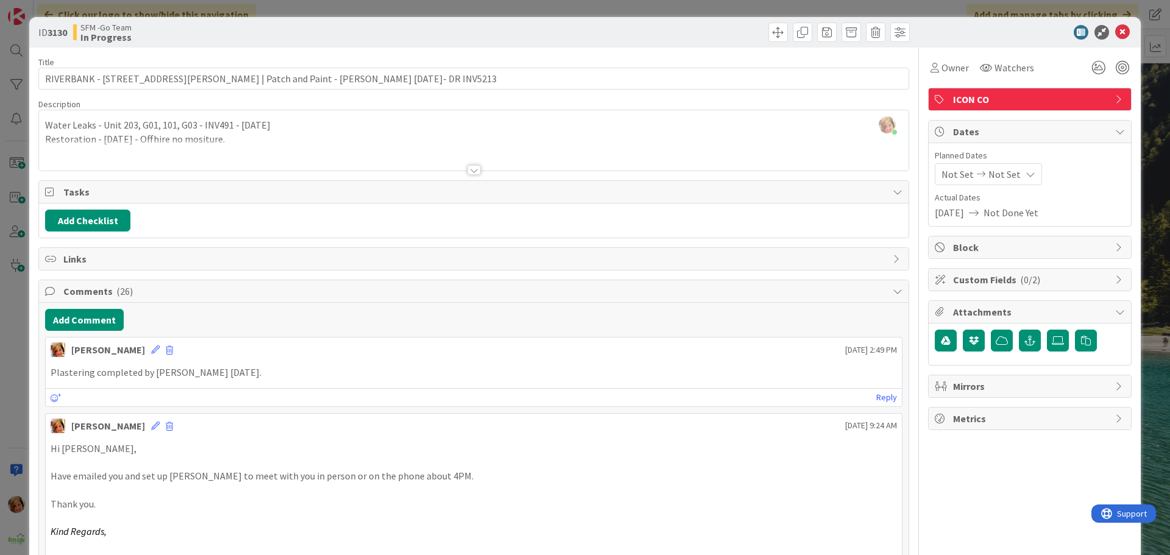
click at [556, 21] on div "ID 3130 SFM -Go Team In Progress" at bounding box center [585, 32] width 1112 height 30
click at [1115, 34] on icon at bounding box center [1122, 32] width 15 height 15
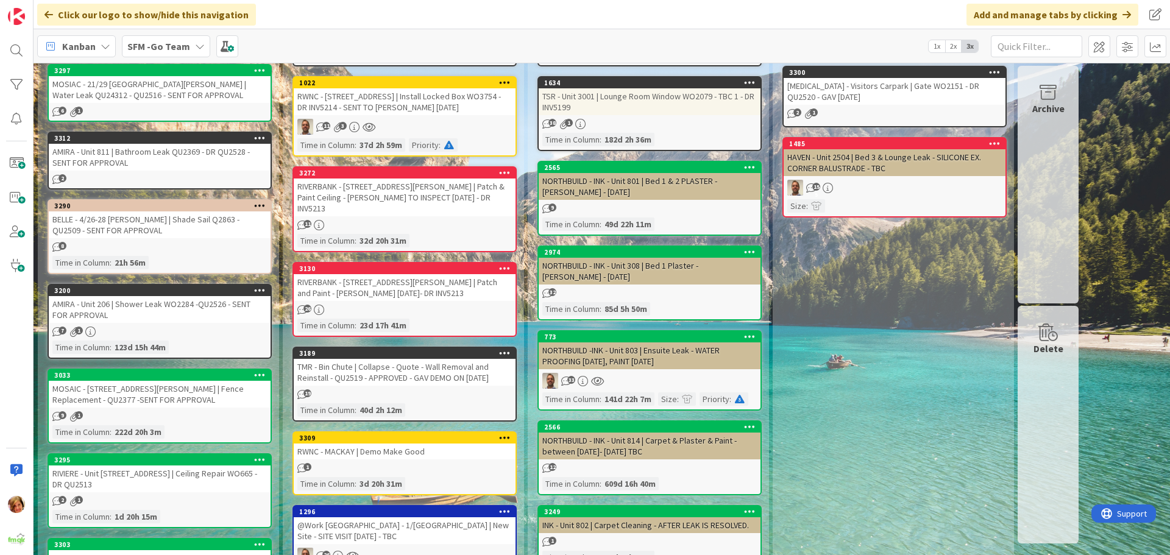
click at [422, 187] on div "RIVERBANK - [STREET_ADDRESS][PERSON_NAME] | Patch & Paint Ceiling - [PERSON_NAM…" at bounding box center [405, 198] width 222 height 38
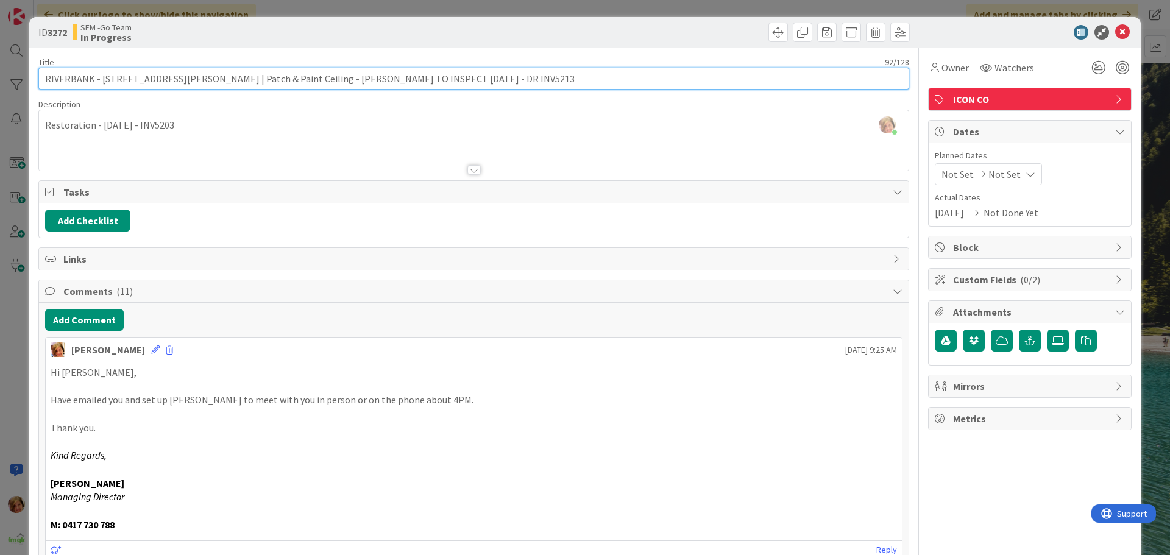
drag, startPoint x: 366, startPoint y: 77, endPoint x: 264, endPoint y: 76, distance: 102.4
click at [264, 76] on input "RIVERBANK - [STREET_ADDRESS][PERSON_NAME] | Patch & Paint Ceiling - [PERSON_NAM…" at bounding box center [473, 79] width 871 height 22
type input "RIVERBANK - [STREET_ADDRESS][PERSON_NAME] | Patch & Paint Ceiling - [PERSON_NAM…"
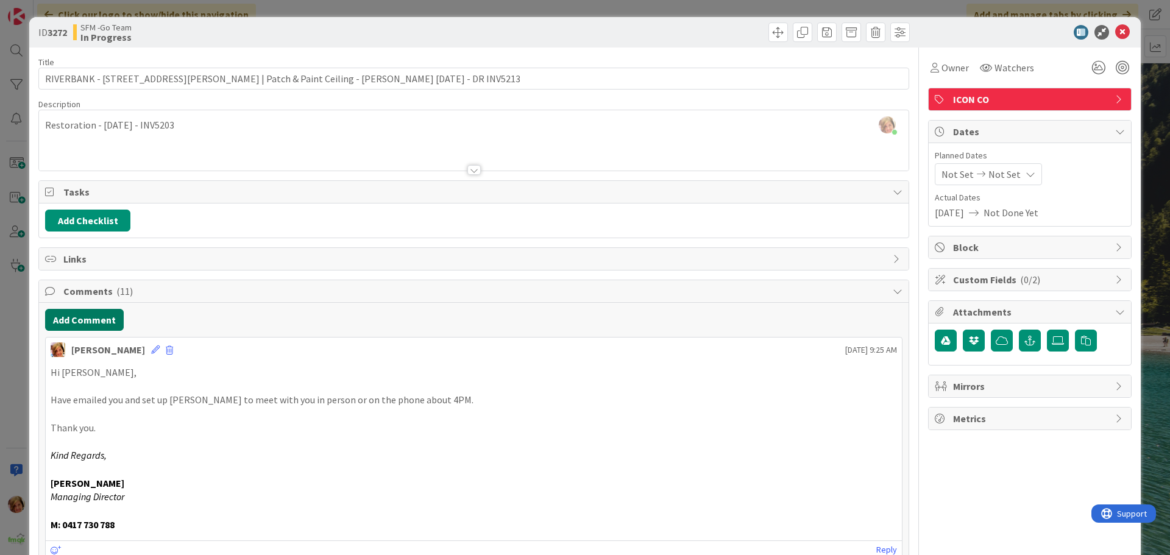
click at [105, 317] on button "Add Comment" at bounding box center [84, 320] width 79 height 22
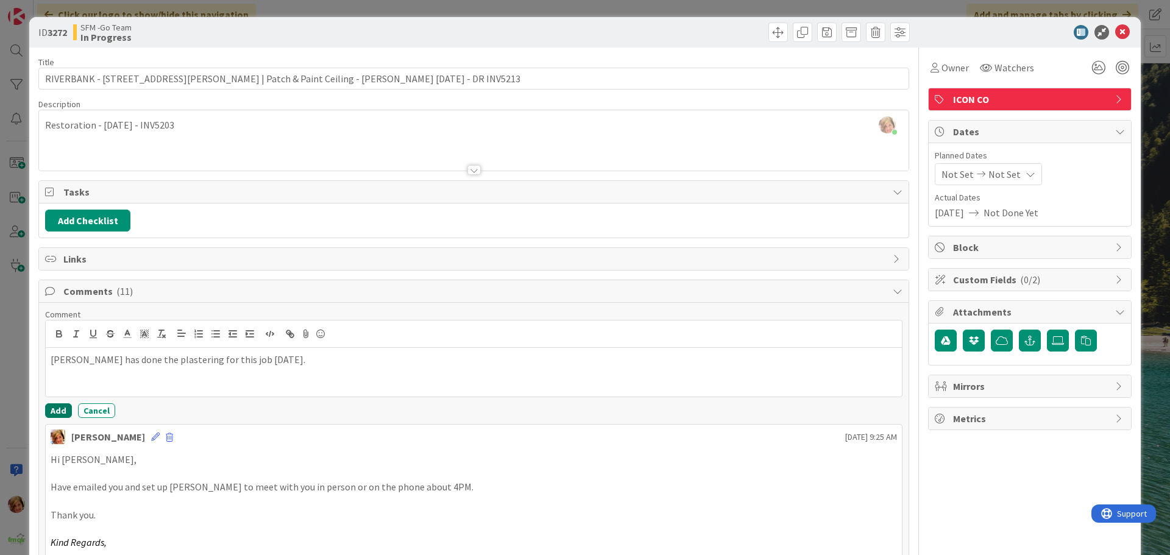
click at [52, 407] on button "Add" at bounding box center [58, 410] width 27 height 15
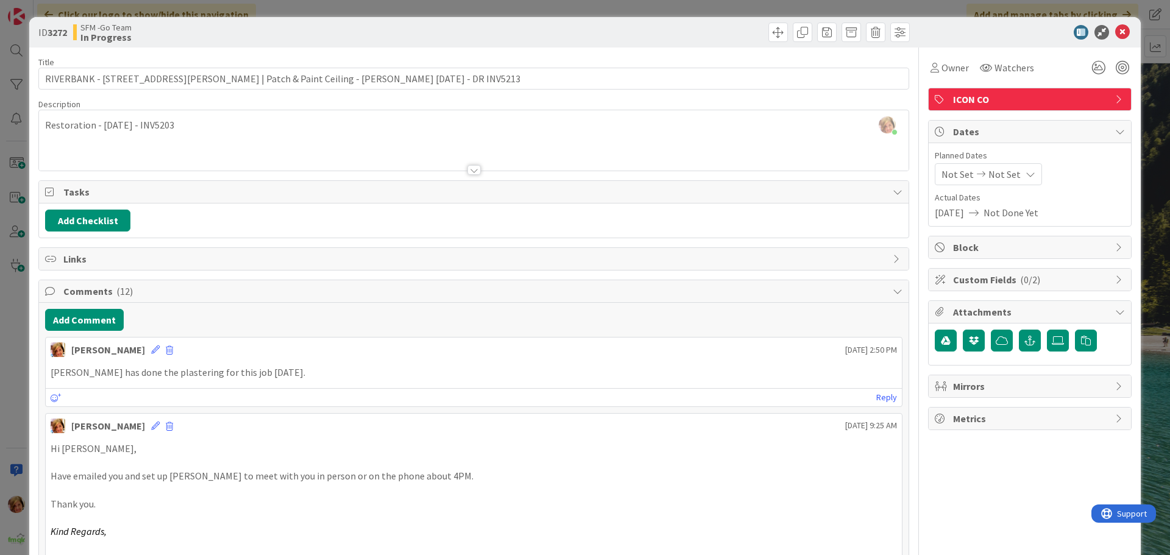
click at [590, 29] on div at bounding box center [693, 33] width 433 height 20
click at [1115, 34] on icon at bounding box center [1122, 32] width 15 height 15
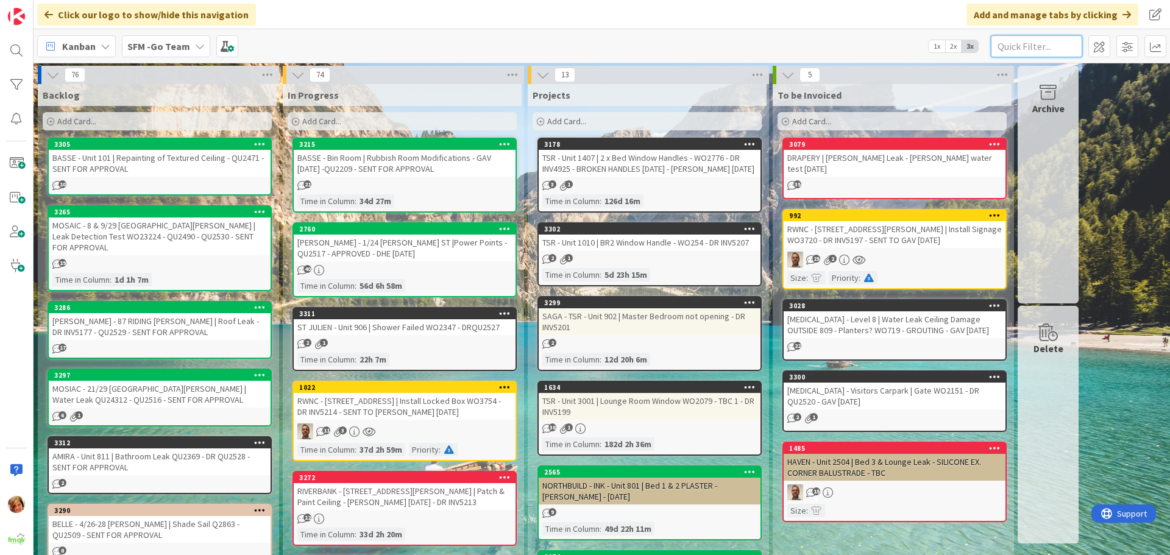
click at [1028, 41] on input "text" at bounding box center [1036, 46] width 91 height 22
type input "[PERSON_NAME]"
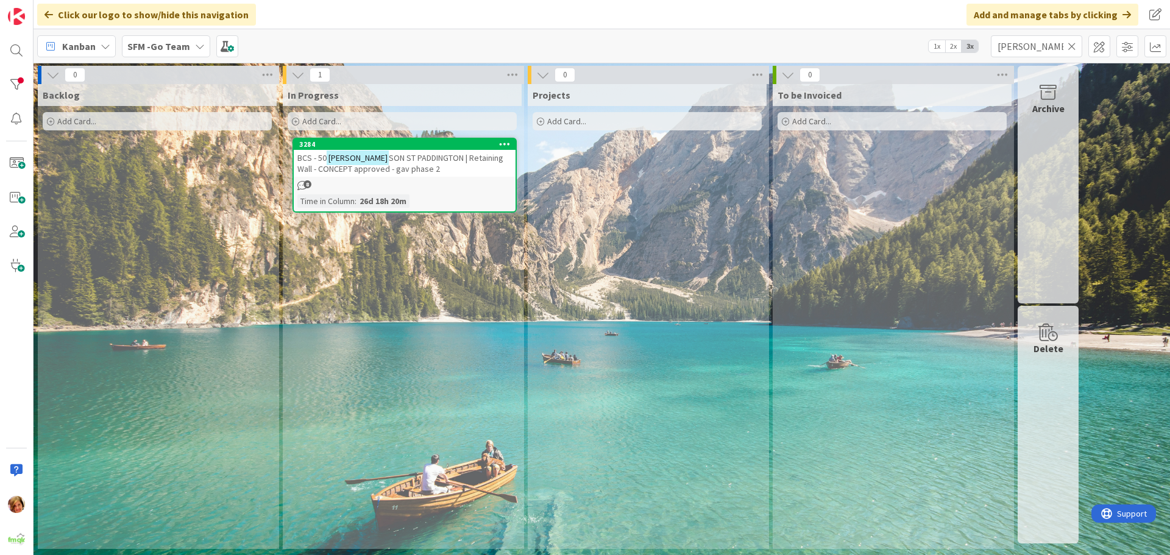
click at [1073, 45] on icon at bounding box center [1072, 46] width 9 height 11
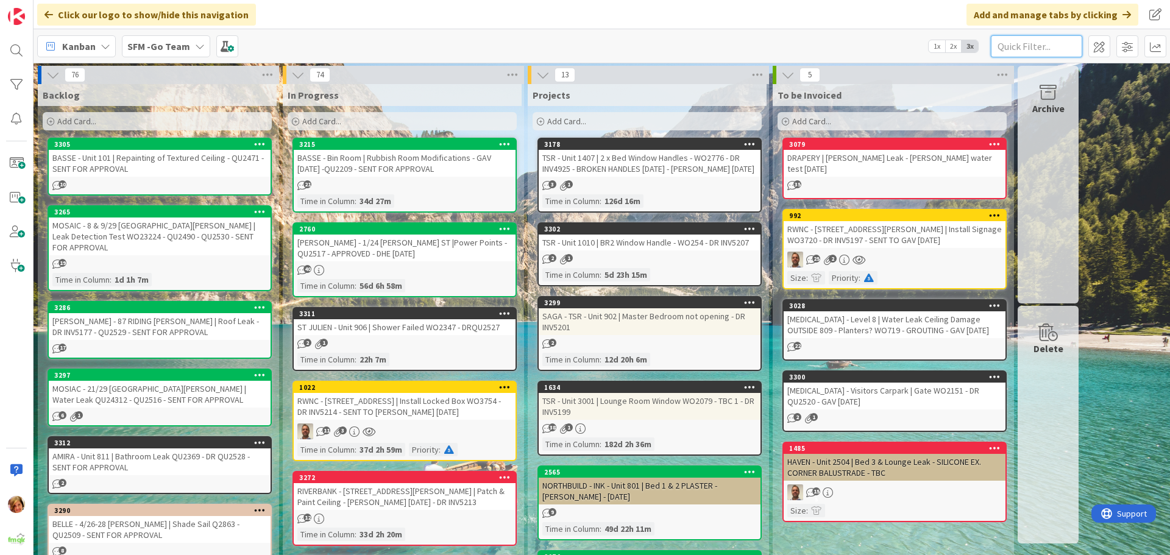
click at [1038, 47] on input "text" at bounding box center [1036, 46] width 91 height 22
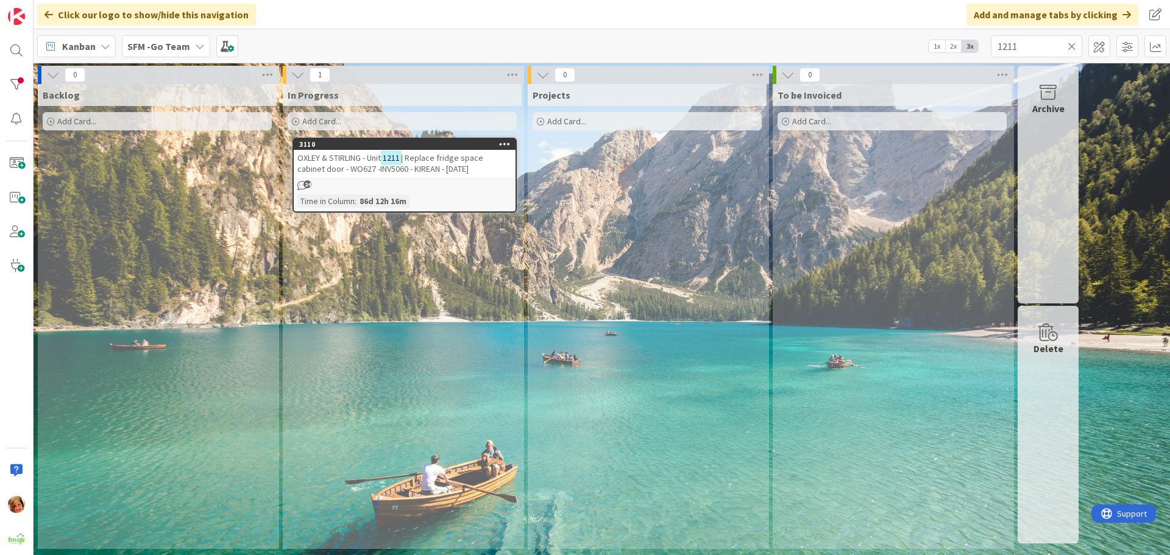
click at [357, 162] on span "OXLEY & STIRLING - Unit" at bounding box center [339, 157] width 84 height 11
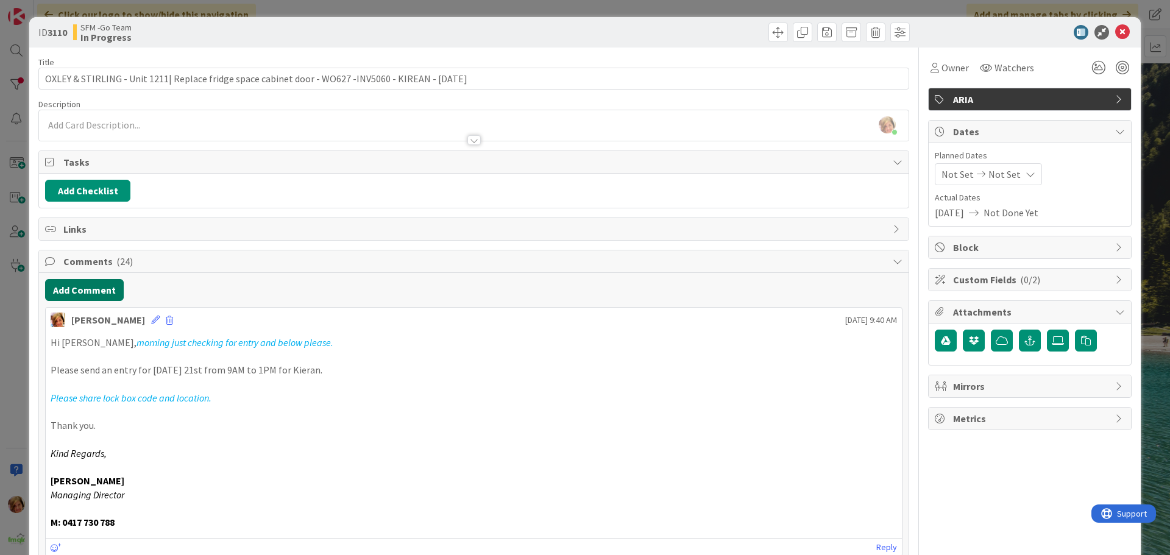
click at [82, 288] on button "Add Comment" at bounding box center [84, 290] width 79 height 22
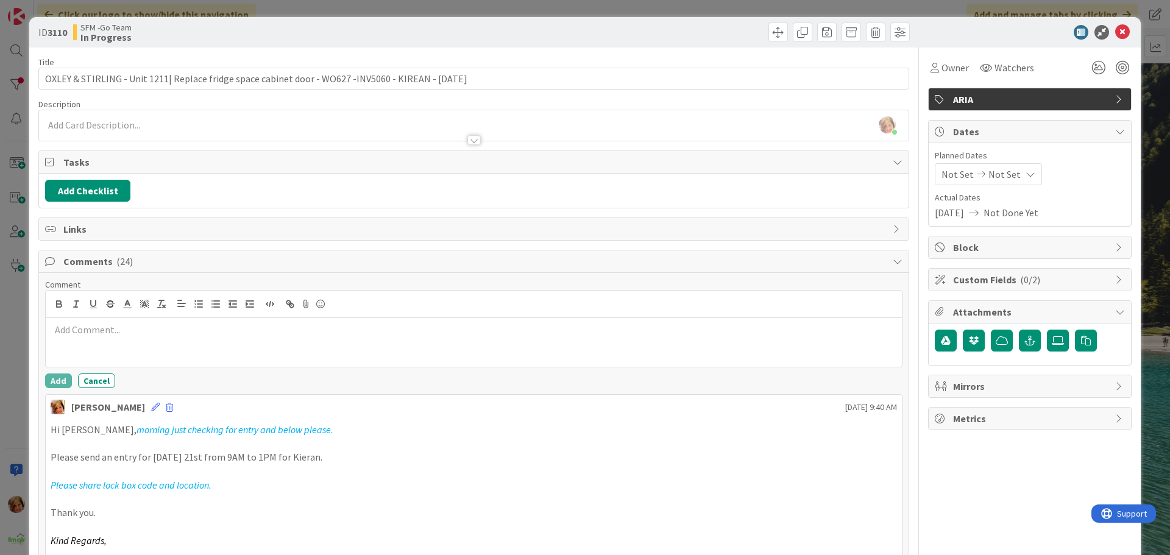
click at [115, 329] on div at bounding box center [474, 342] width 856 height 49
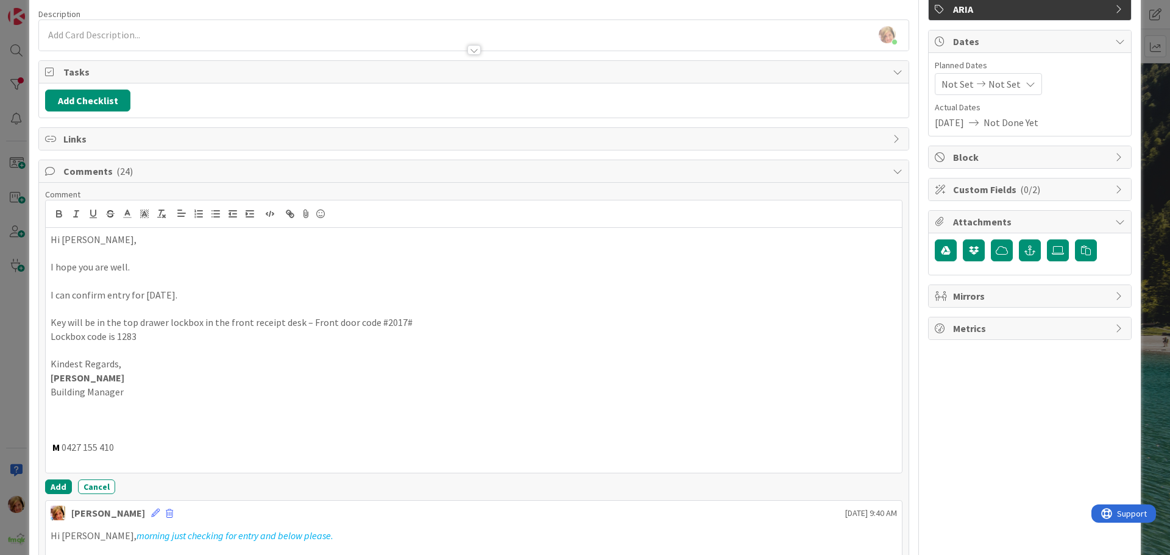
scroll to position [185, 0]
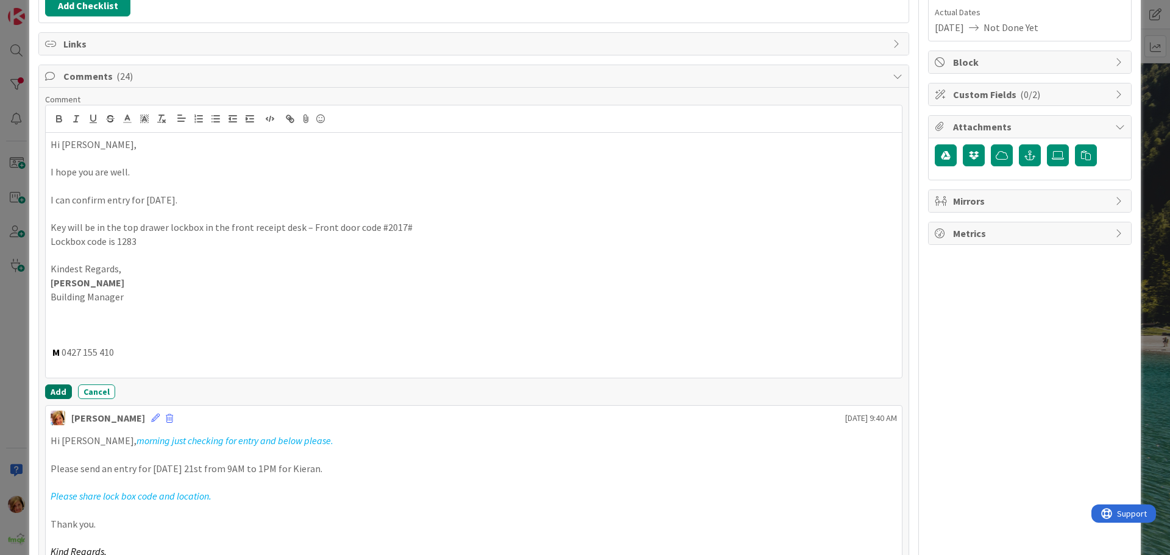
click at [48, 388] on button "Add" at bounding box center [58, 392] width 27 height 15
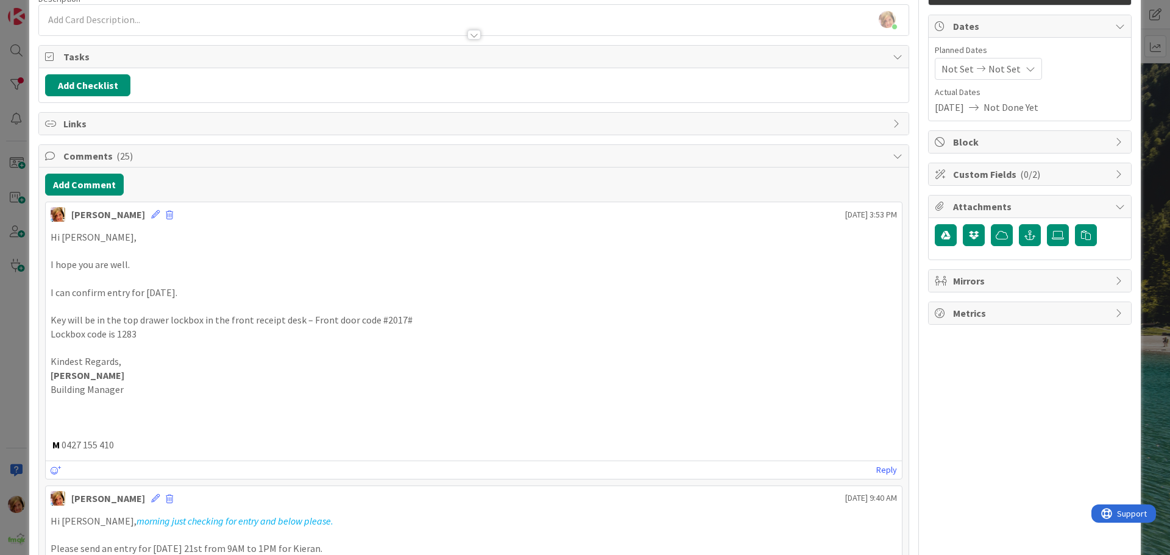
scroll to position [0, 0]
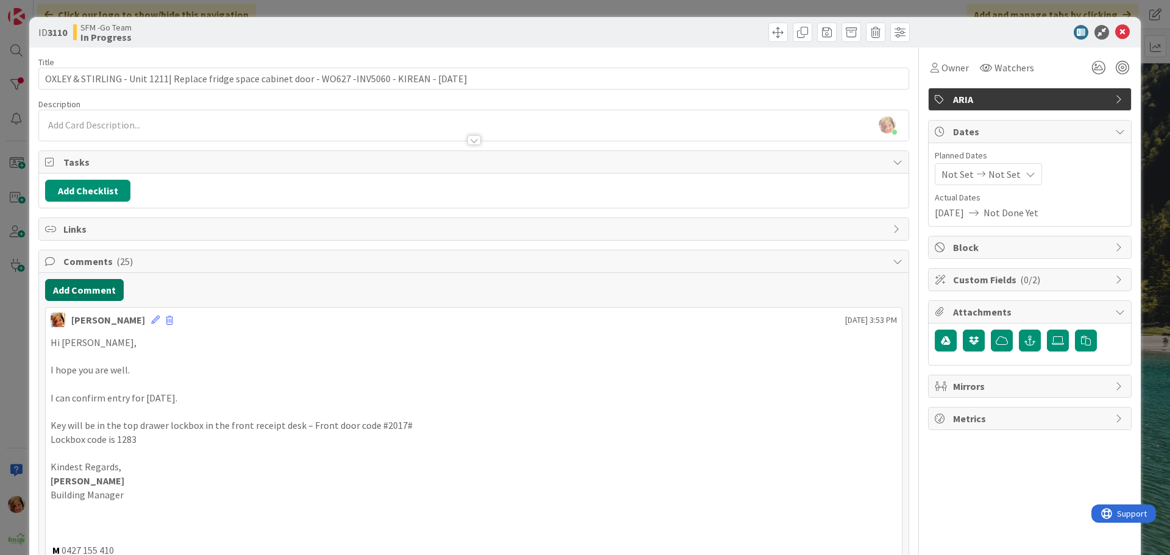
click at [79, 291] on button "Add Comment" at bounding box center [84, 290] width 79 height 22
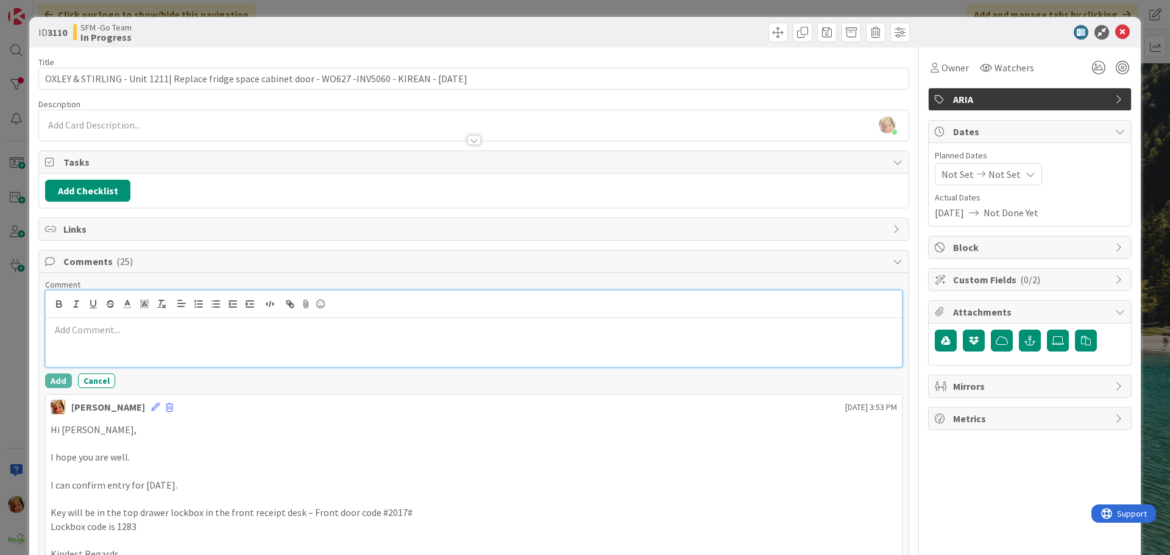
click at [135, 336] on p at bounding box center [474, 330] width 847 height 14
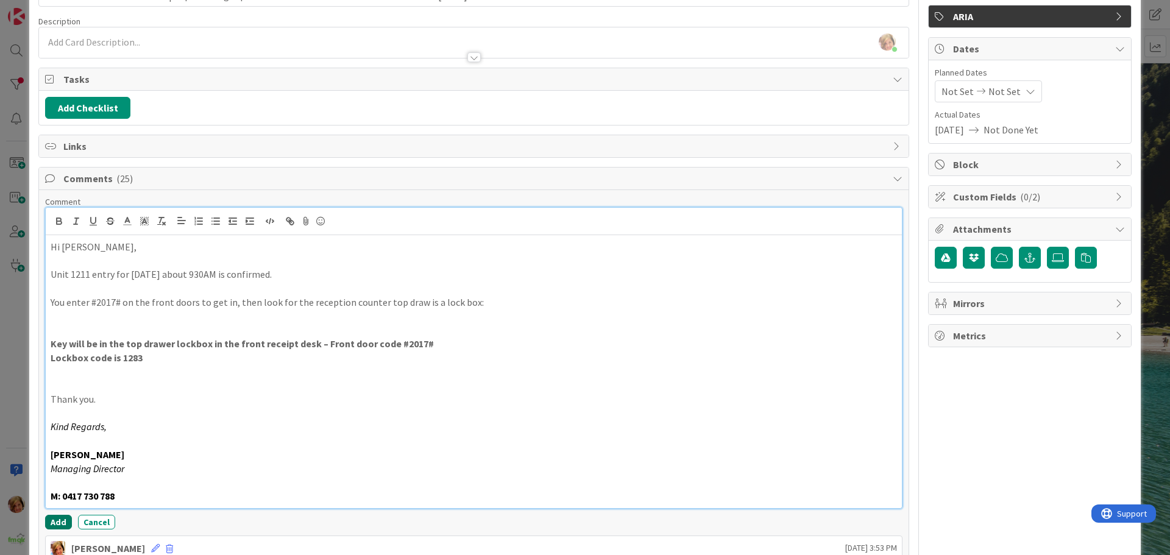
scroll to position [152, 0]
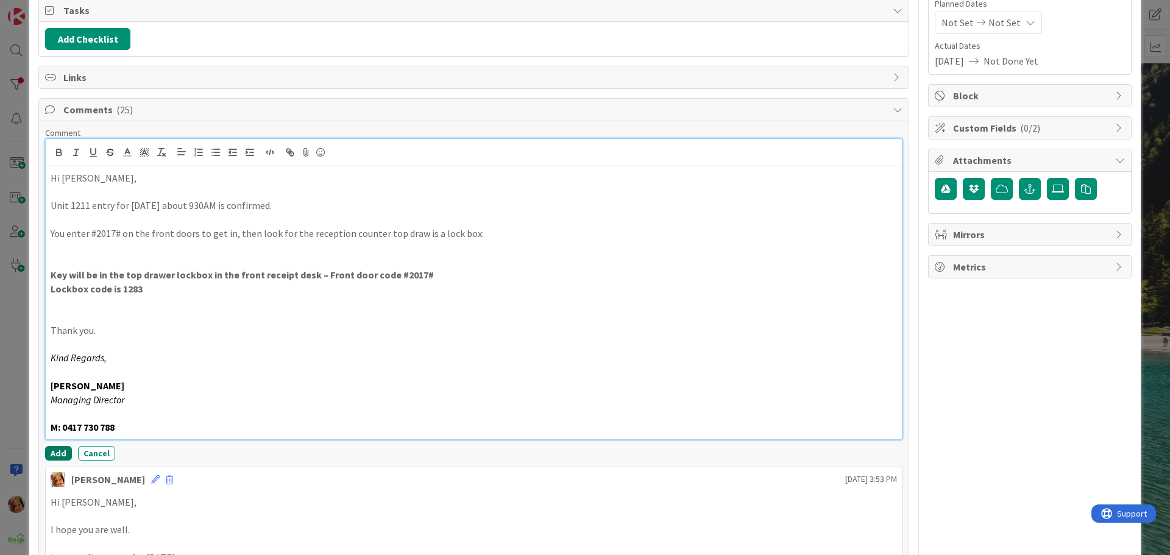
click at [57, 450] on button "Add" at bounding box center [58, 453] width 27 height 15
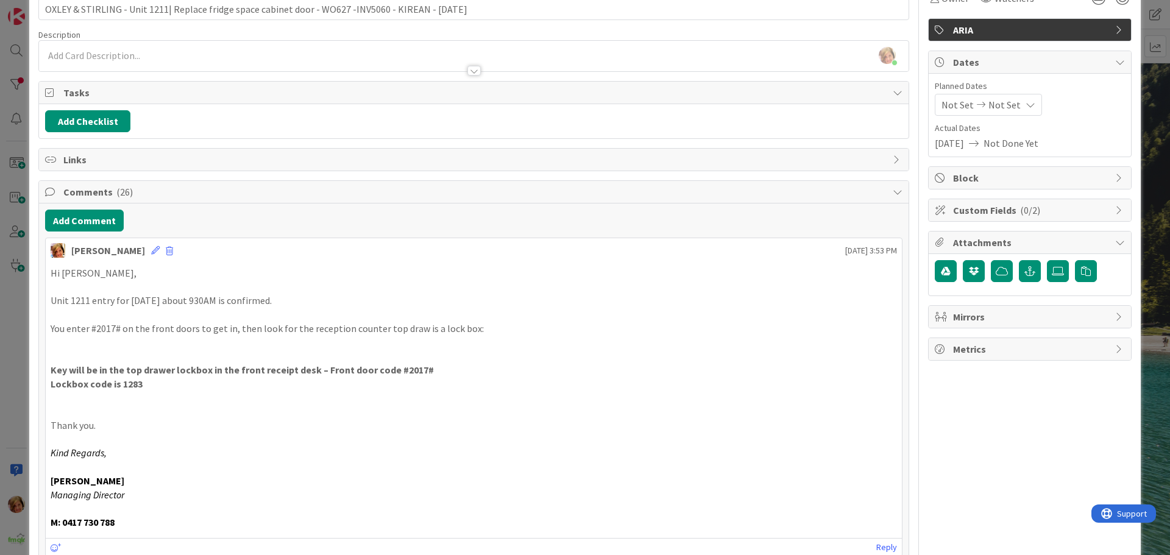
scroll to position [0, 0]
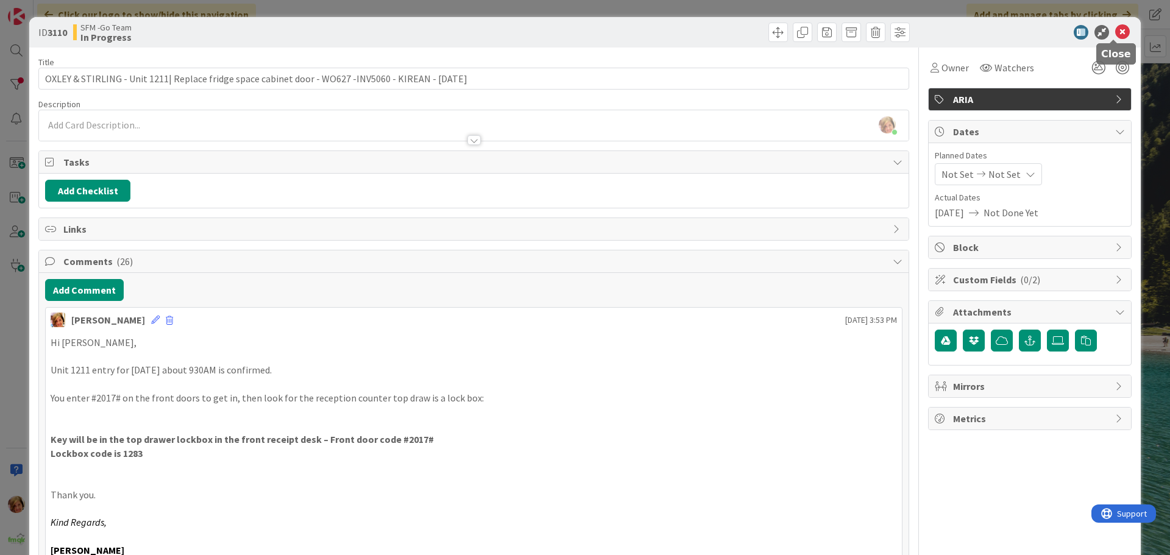
click at [1115, 34] on icon at bounding box center [1122, 32] width 15 height 15
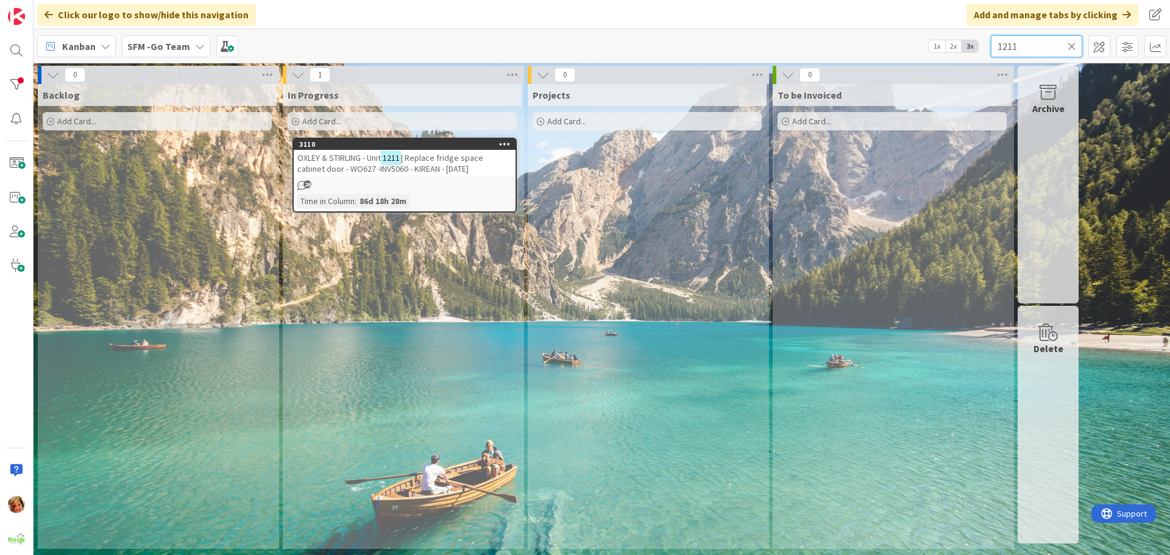
click at [1045, 42] on input "1211" at bounding box center [1036, 46] width 91 height 22
type input "1"
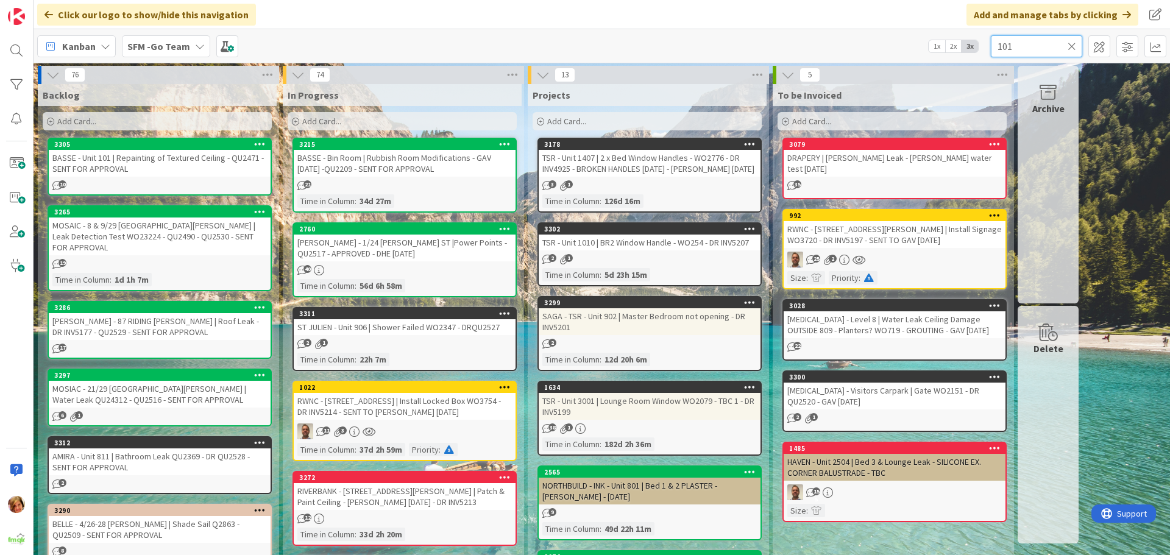
type input "101"
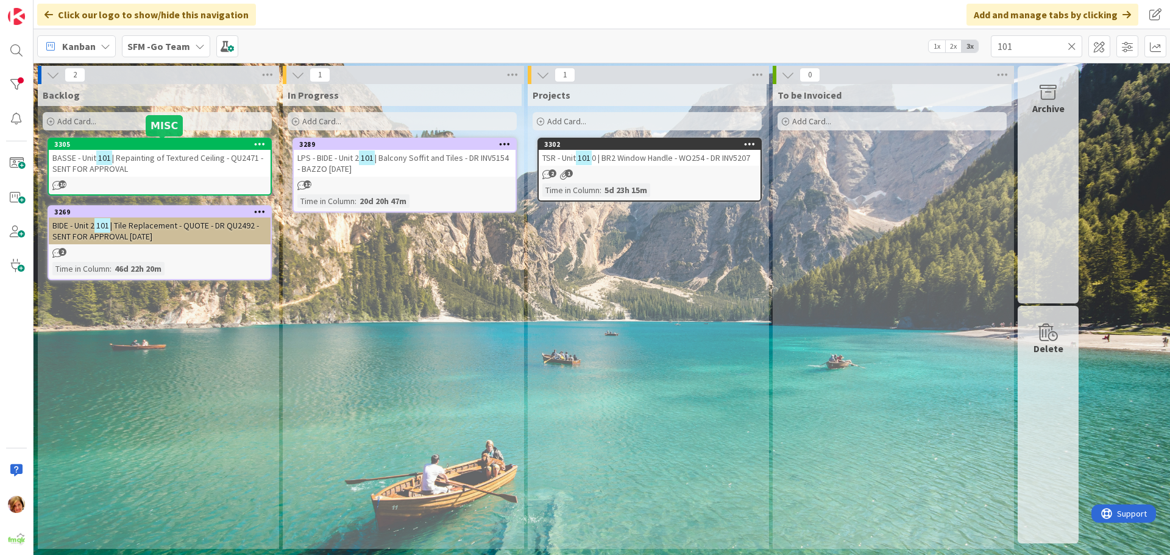
click at [180, 166] on div "BASSE - Unit 101 | Repainting of Textured Ceiling - QU2471 - SENT FOR APPROVAL" at bounding box center [160, 163] width 222 height 27
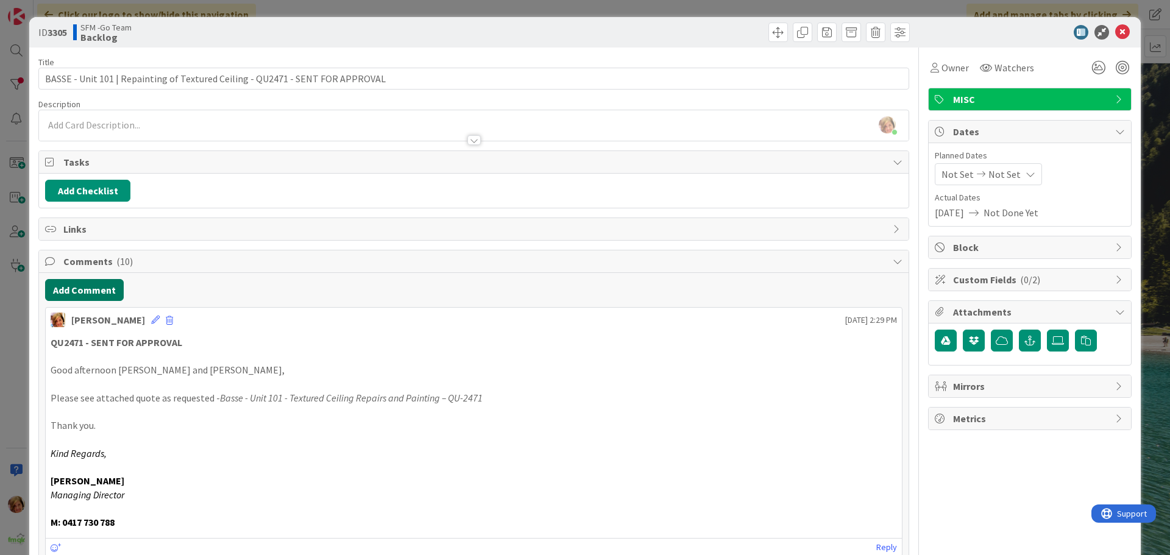
click at [63, 291] on button "Add Comment" at bounding box center [84, 290] width 79 height 22
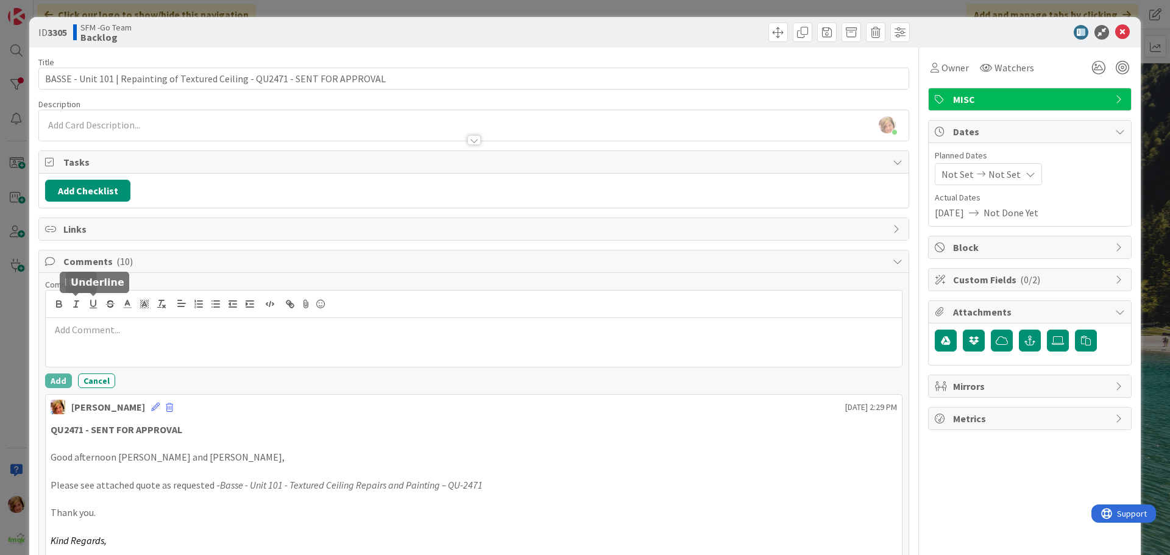
click at [121, 325] on p at bounding box center [474, 330] width 847 height 14
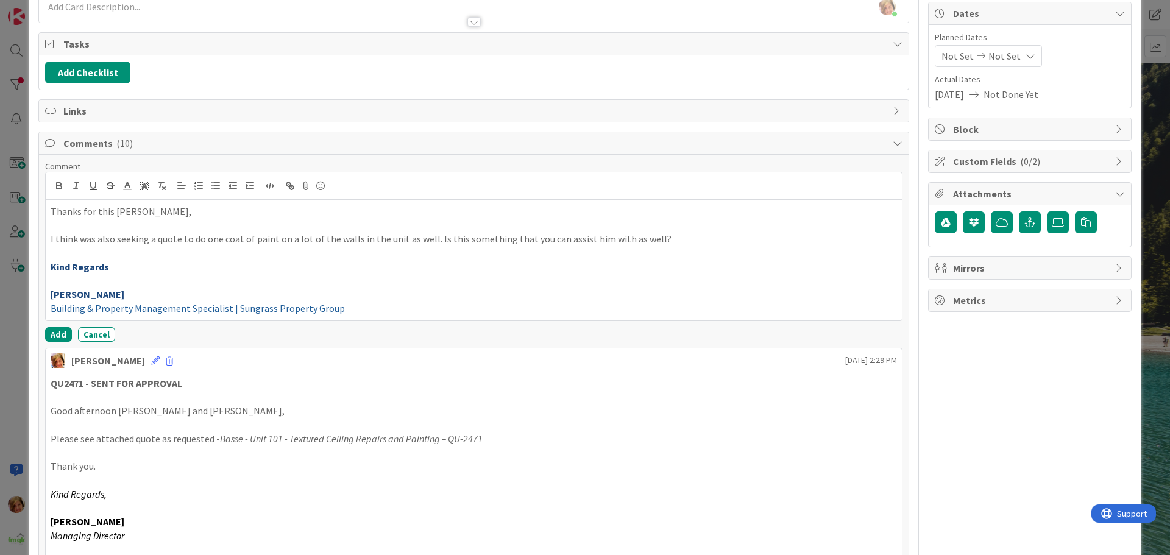
scroll to position [122, 0]
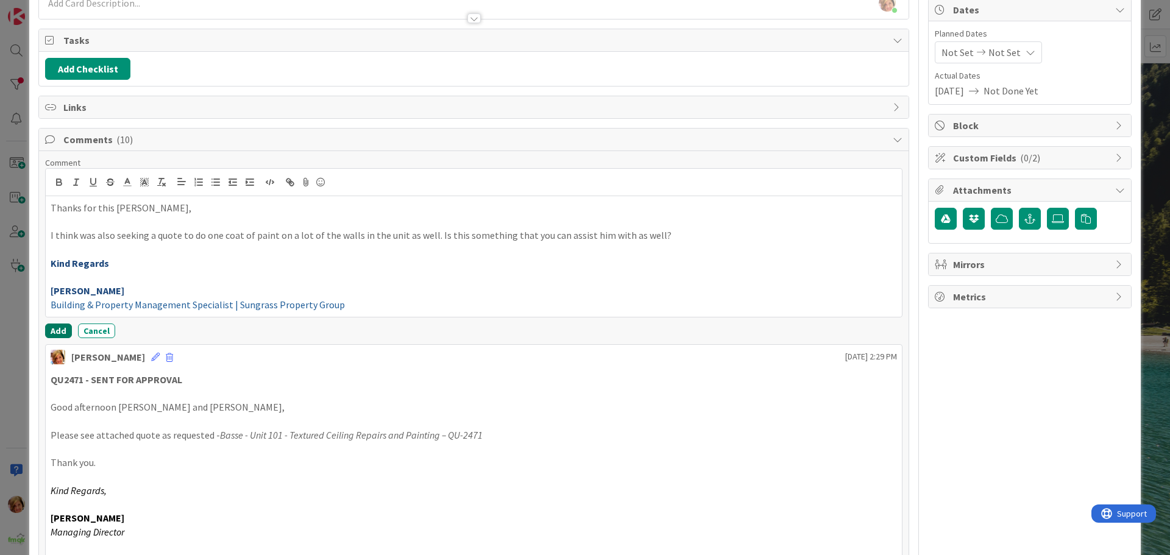
click at [57, 331] on button "Add" at bounding box center [58, 331] width 27 height 15
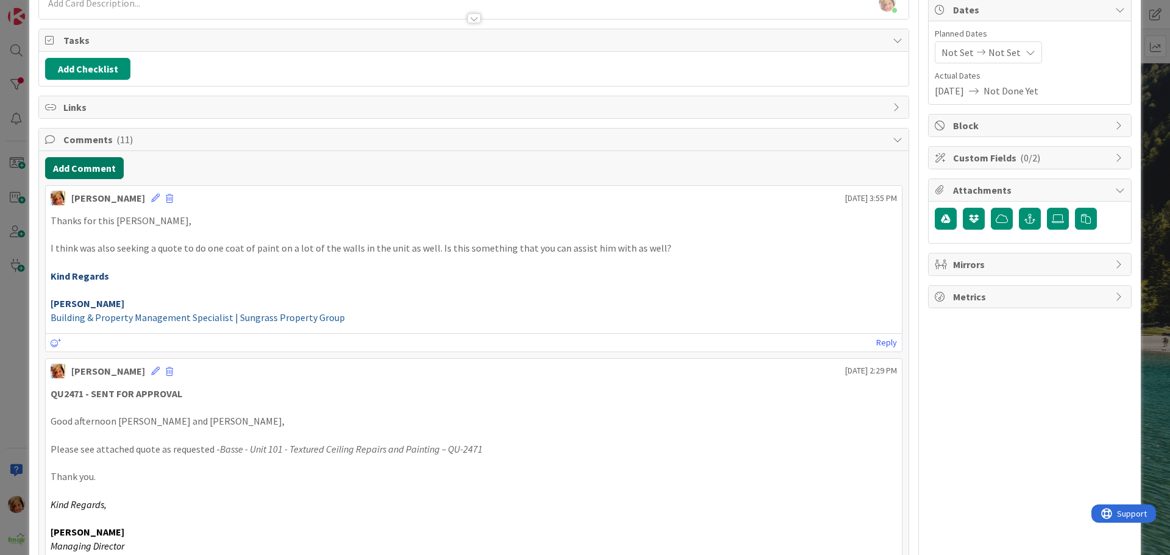
click at [72, 168] on button "Add Comment" at bounding box center [84, 168] width 79 height 22
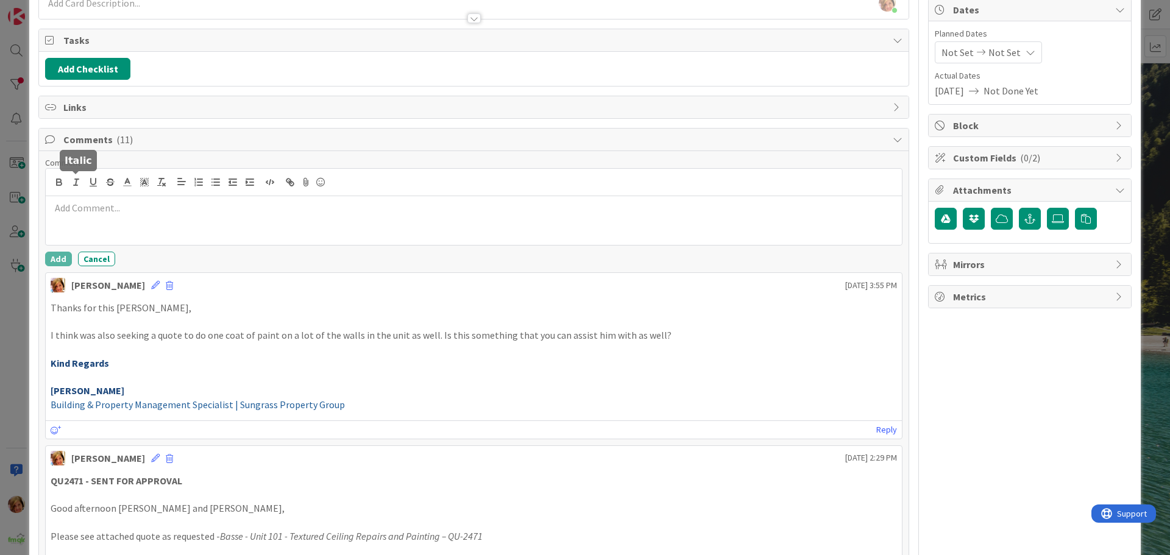
click at [89, 213] on p at bounding box center [474, 208] width 847 height 14
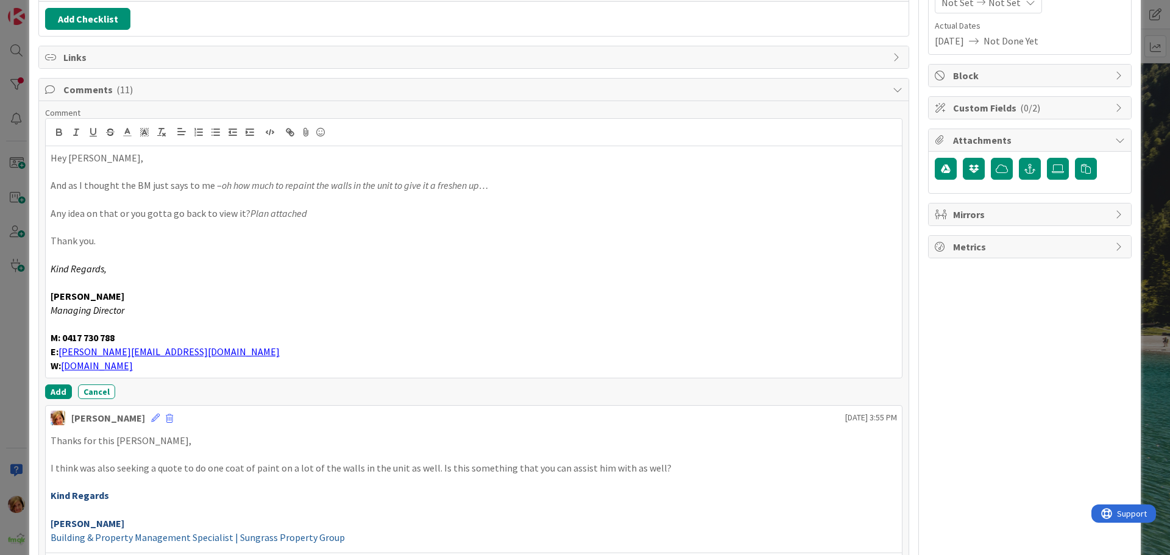
scroll to position [244, 0]
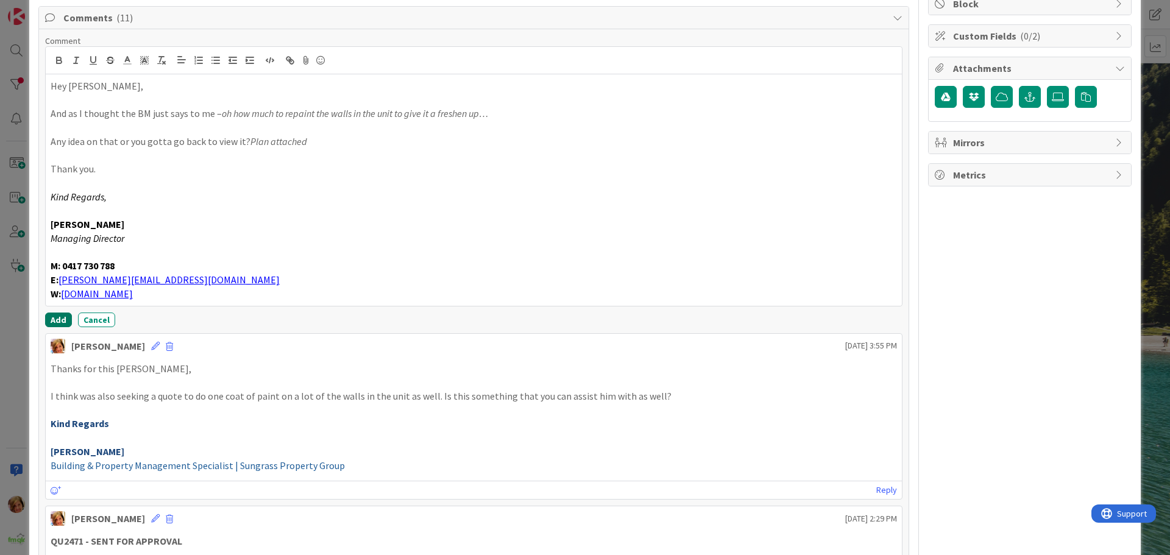
click at [51, 320] on button "Add" at bounding box center [58, 320] width 27 height 15
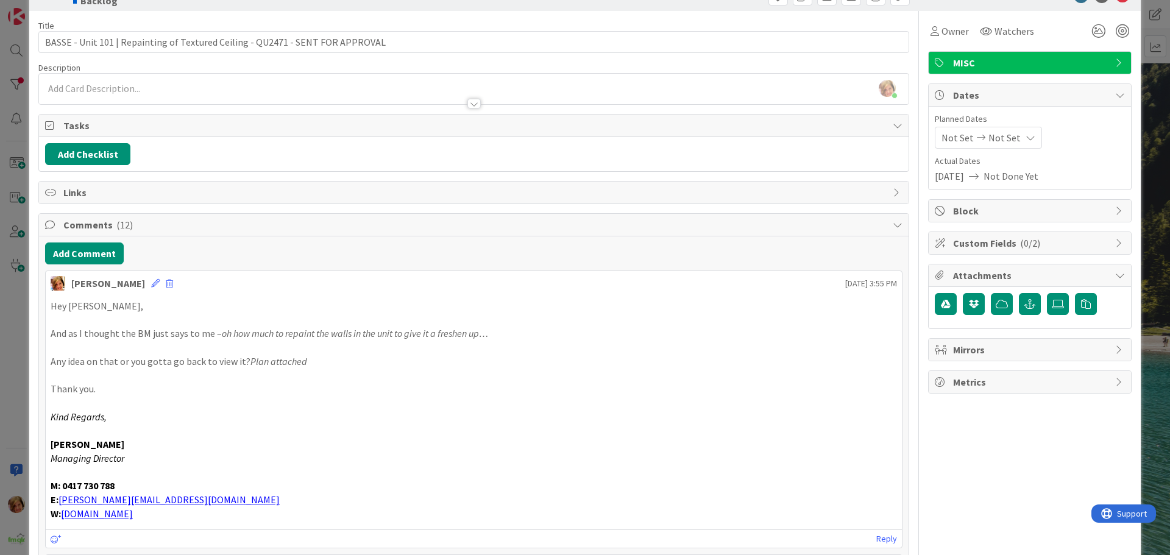
scroll to position [0, 0]
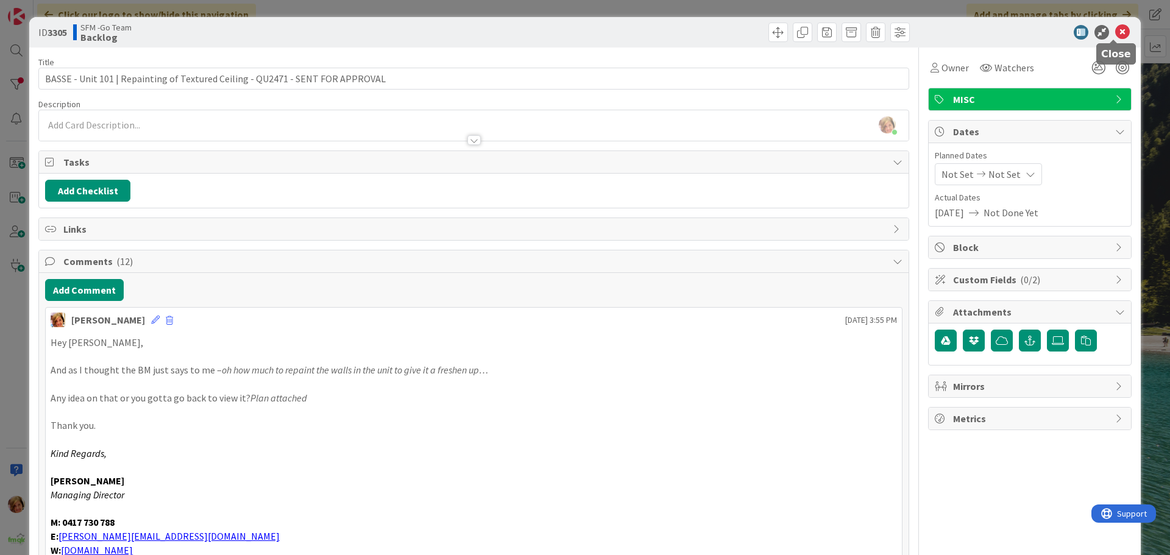
click at [1115, 28] on icon at bounding box center [1122, 32] width 15 height 15
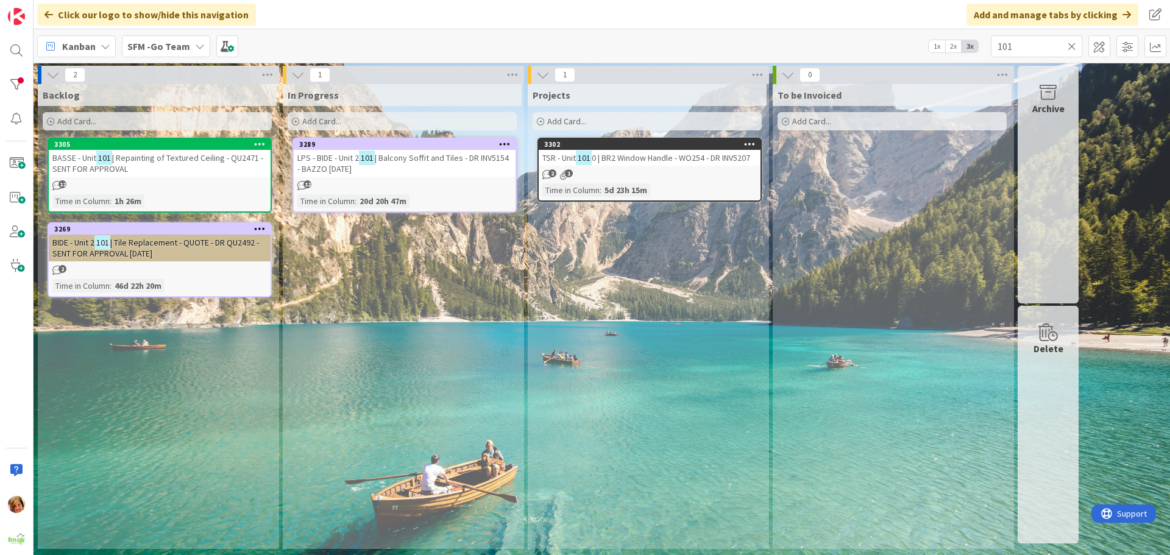
click at [1071, 46] on icon at bounding box center [1072, 46] width 9 height 11
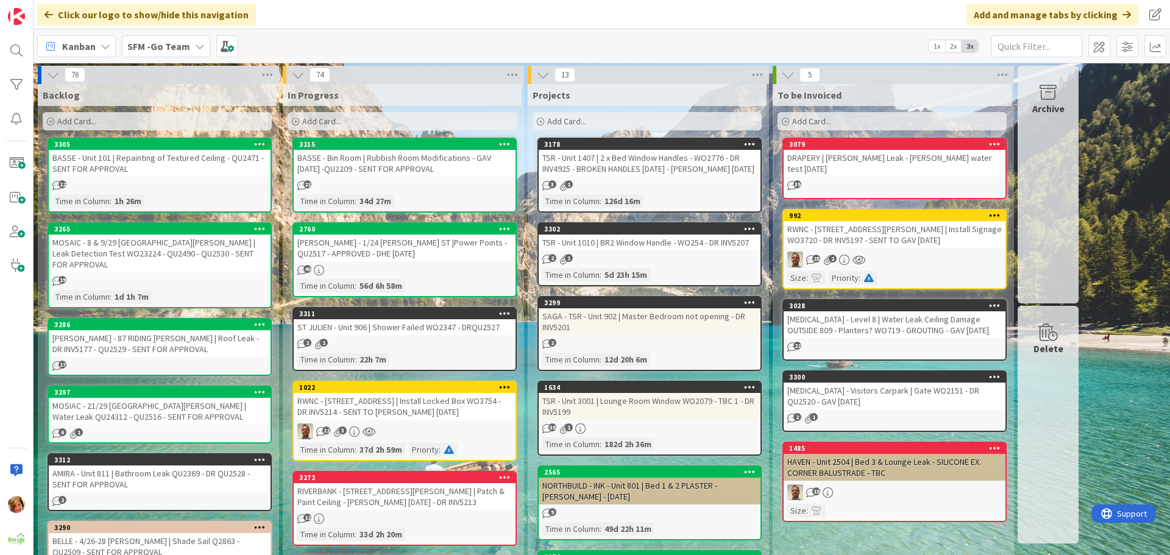
click at [389, 253] on div "[PERSON_NAME] - 1/24 [PERSON_NAME] ST |Power Points - QU2517 - APPROVED - DHE […" at bounding box center [405, 248] width 222 height 27
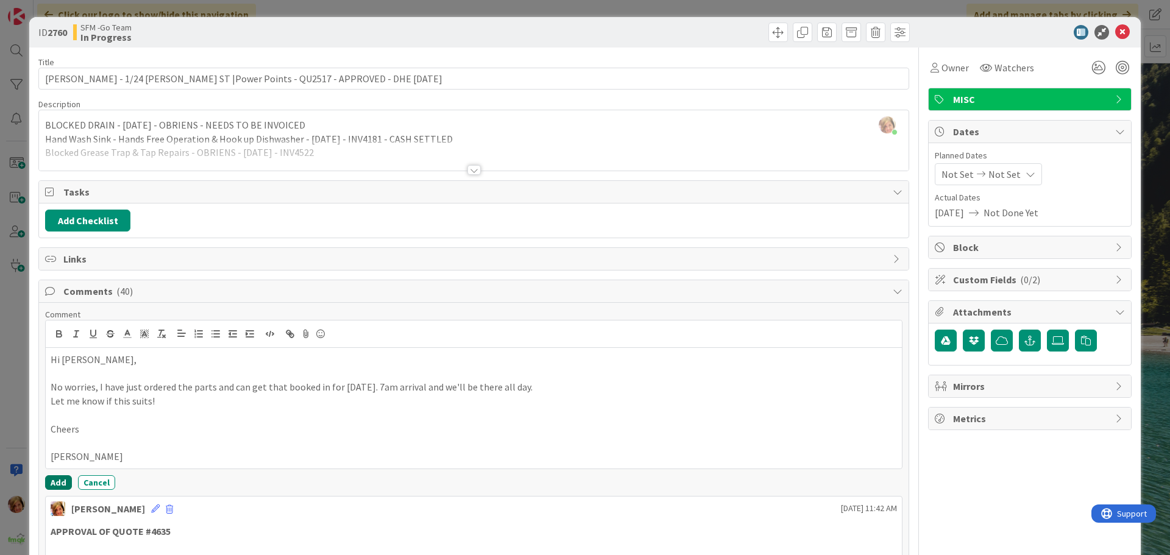
drag, startPoint x: 63, startPoint y: 482, endPoint x: 59, endPoint y: 432, distance: 49.5
click at [63, 482] on button "Add" at bounding box center [58, 482] width 27 height 15
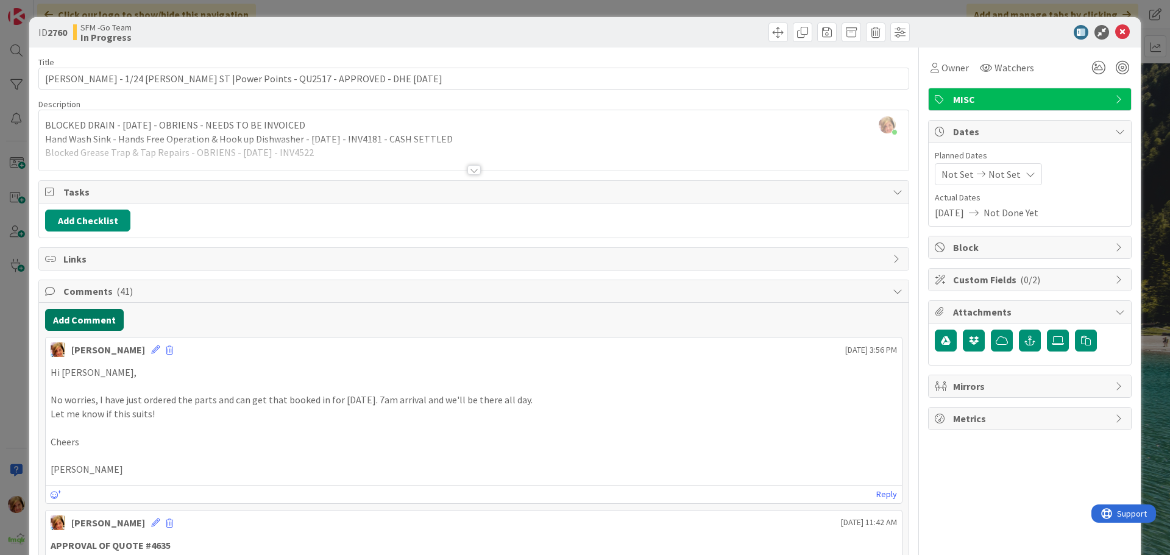
click at [84, 319] on button "Add Comment" at bounding box center [84, 320] width 79 height 22
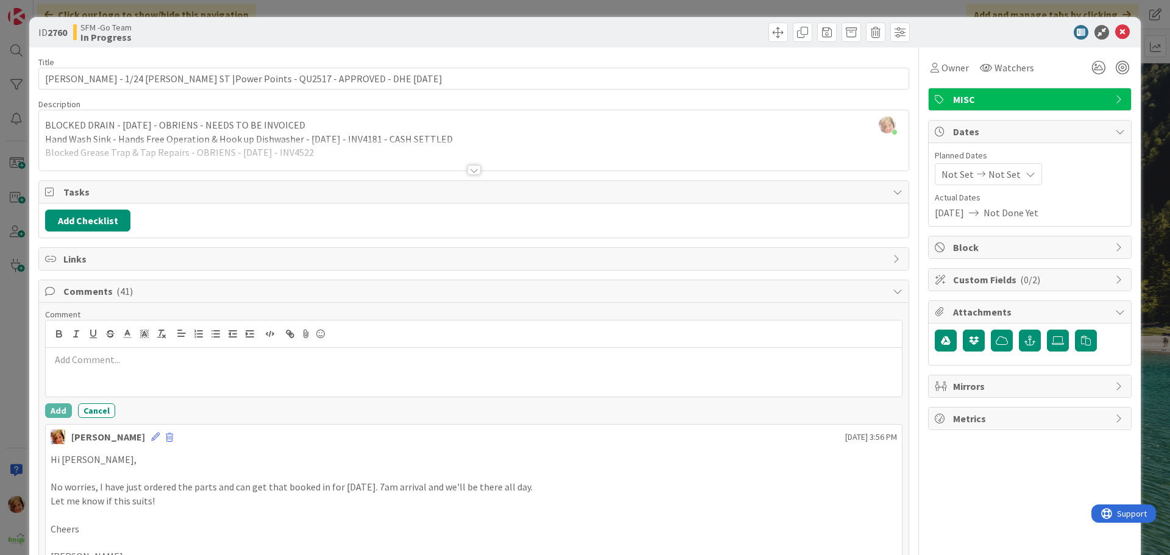
click at [96, 361] on p at bounding box center [474, 360] width 847 height 14
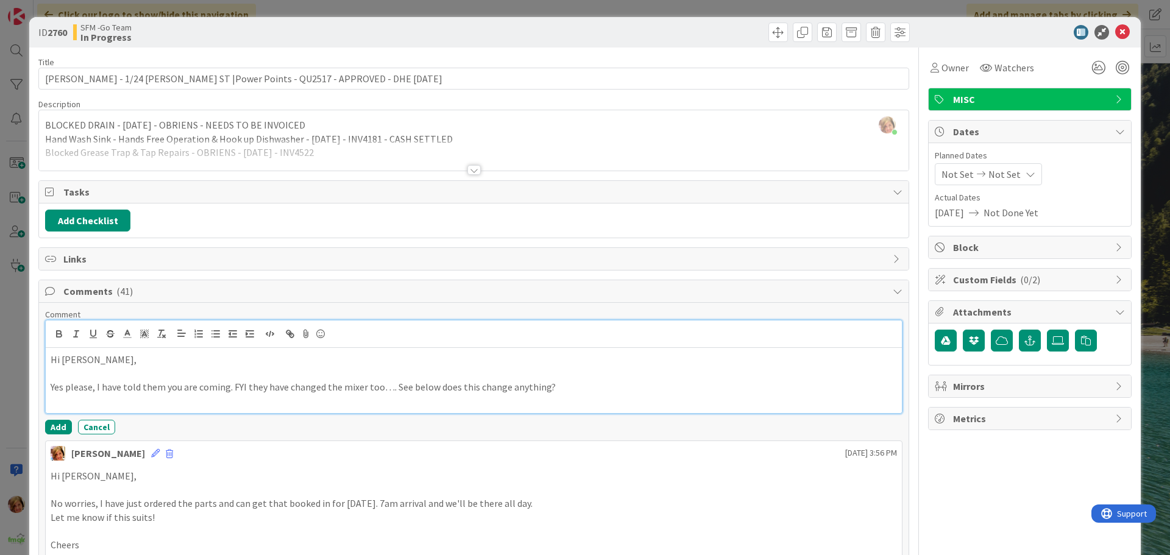
click at [556, 389] on p "Yes please, I have told them you are coming. FYI they have changed the mixer to…" at bounding box center [474, 387] width 847 height 14
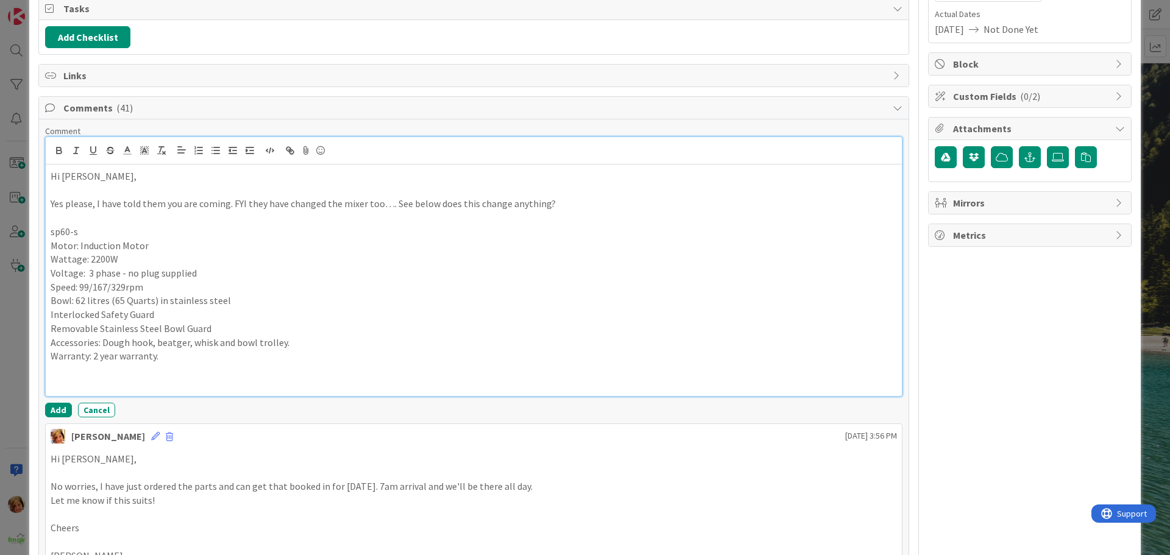
scroll to position [187, 0]
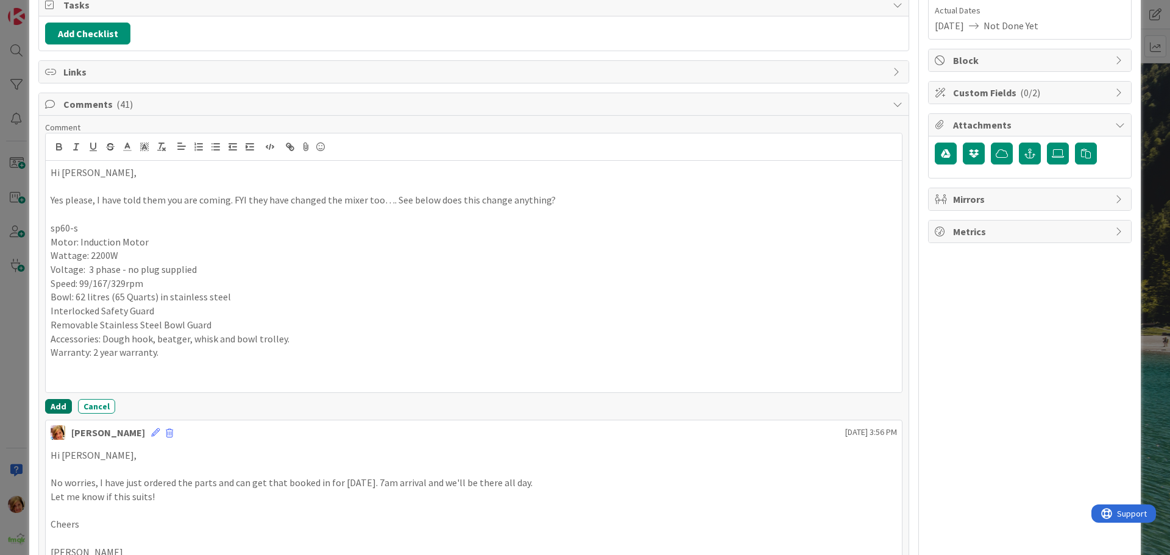
click at [55, 400] on button "Add" at bounding box center [58, 406] width 27 height 15
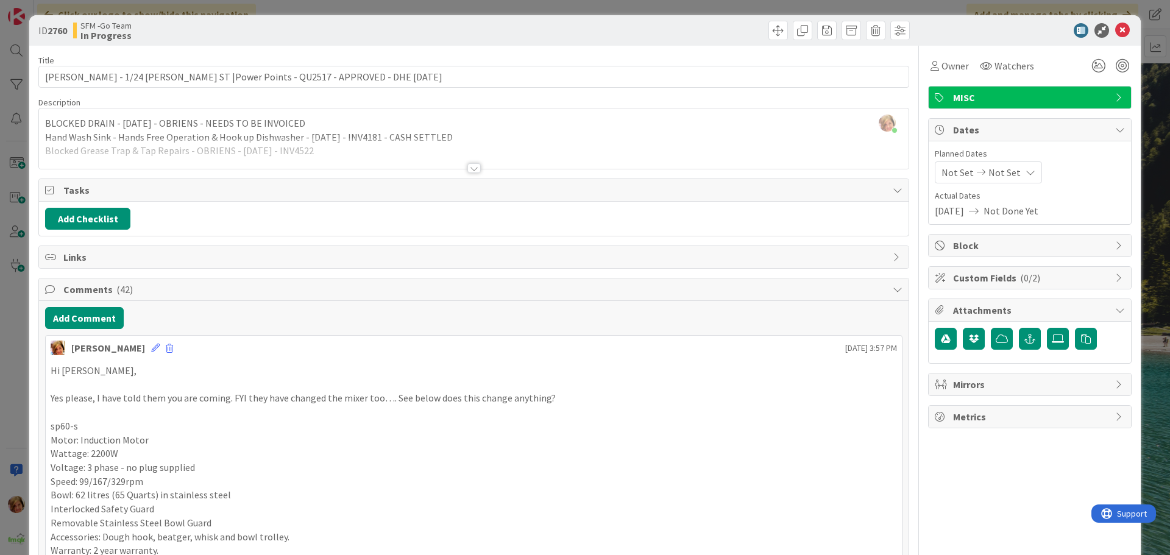
scroll to position [0, 0]
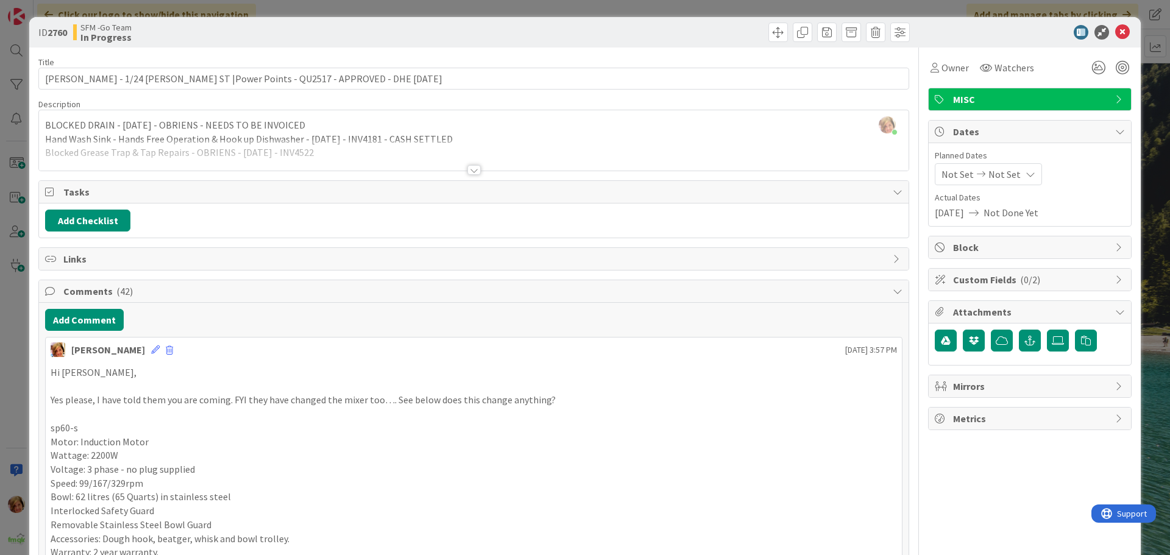
click at [542, 24] on div at bounding box center [693, 33] width 433 height 20
click at [1115, 29] on icon at bounding box center [1122, 32] width 15 height 15
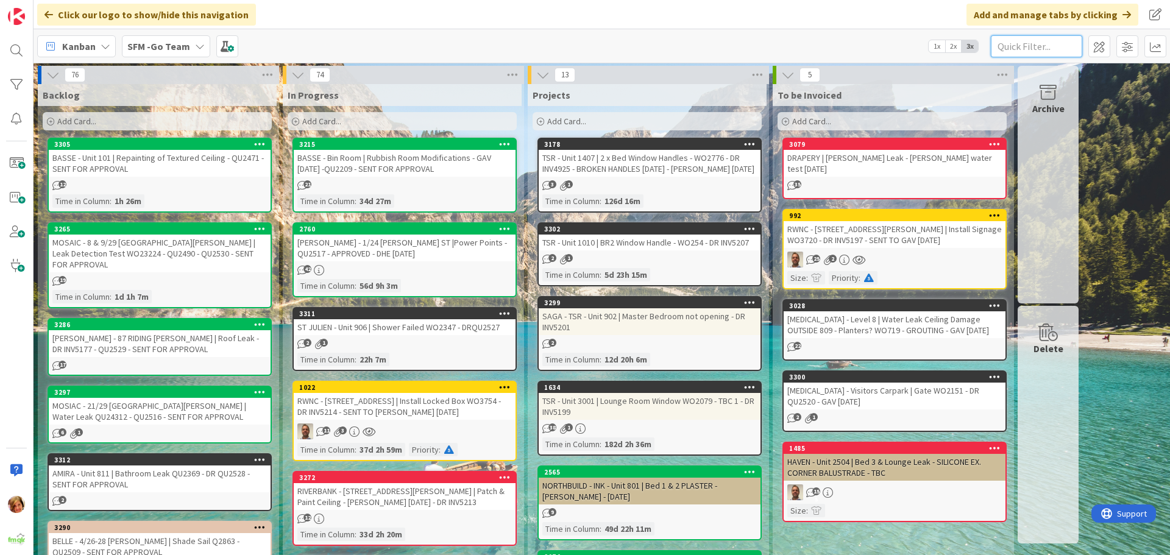
click at [1016, 41] on input "text" at bounding box center [1036, 46] width 91 height 22
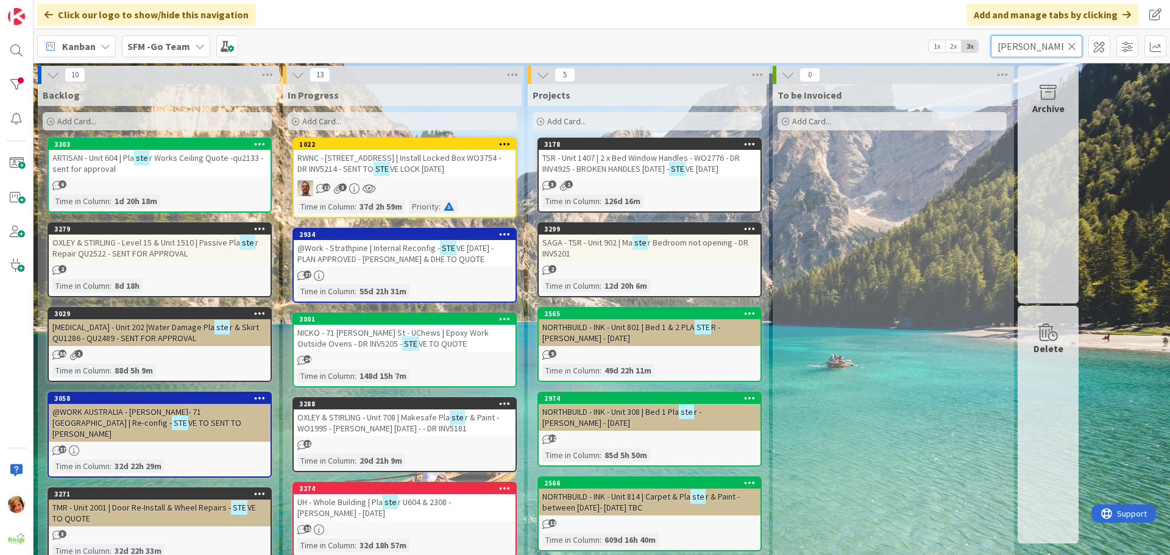
type input "[PERSON_NAME]"
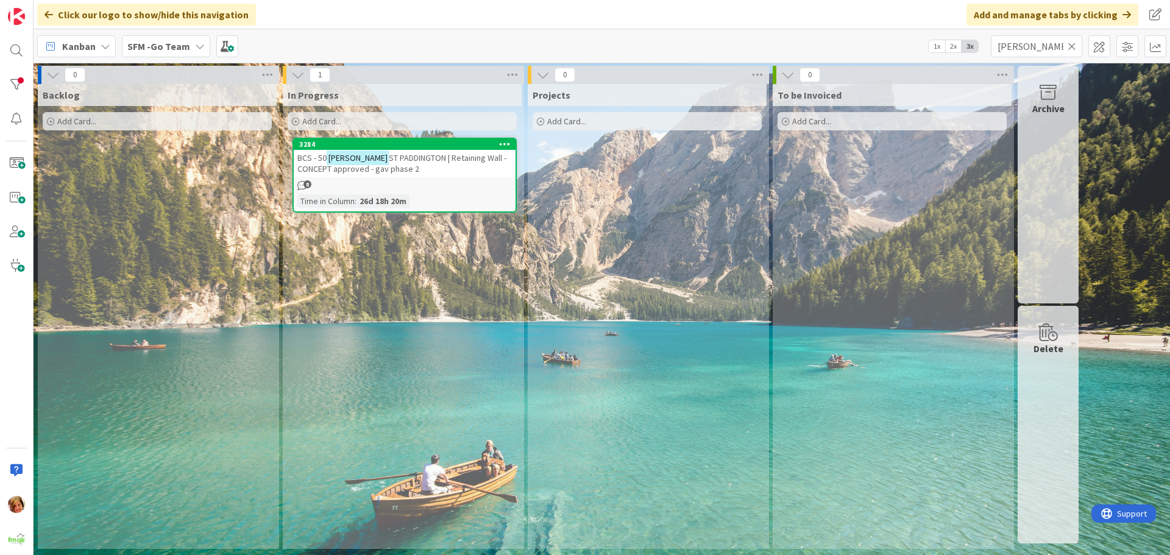
click at [401, 151] on div "BCS - [STREET_ADDRESS][PERSON_NAME] | Retaining Wall - CONCEPT approved - gav p…" at bounding box center [405, 163] width 222 height 27
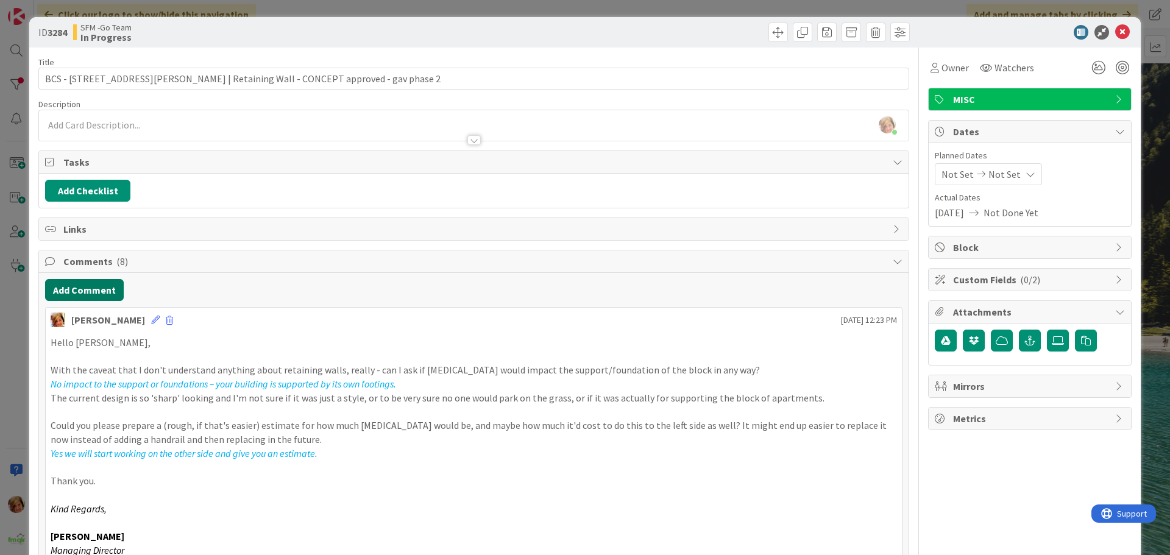
click at [85, 289] on button "Add Comment" at bounding box center [84, 290] width 79 height 22
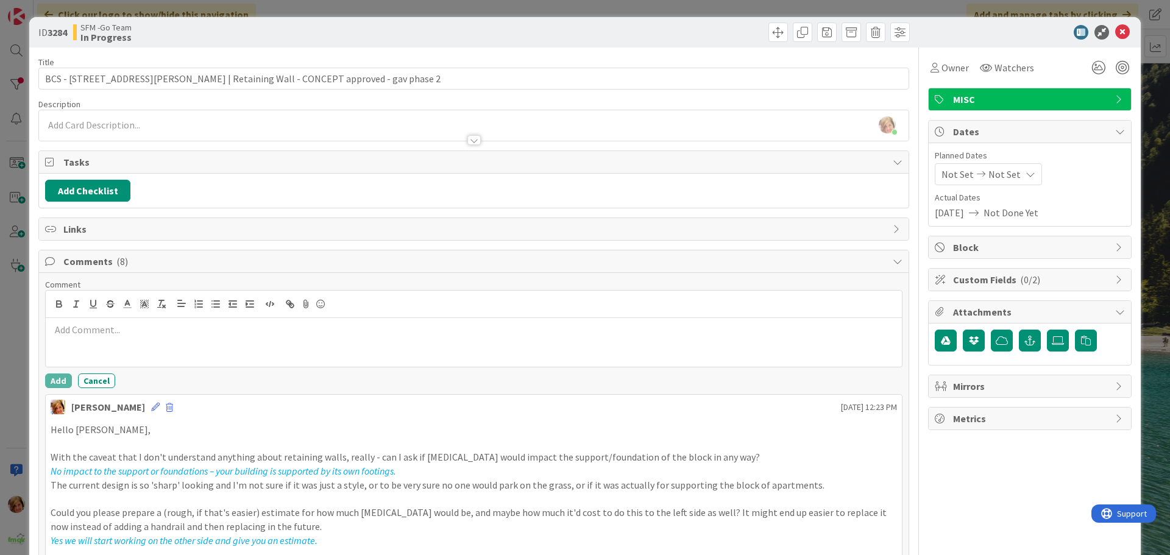
click at [117, 338] on div at bounding box center [474, 342] width 856 height 49
click at [300, 330] on p "quote - 50 [PERSON_NAME] St - [MEDICAL_DATA] Walls - North and [GEOGRAPHIC_DATA]" at bounding box center [474, 330] width 847 height 14
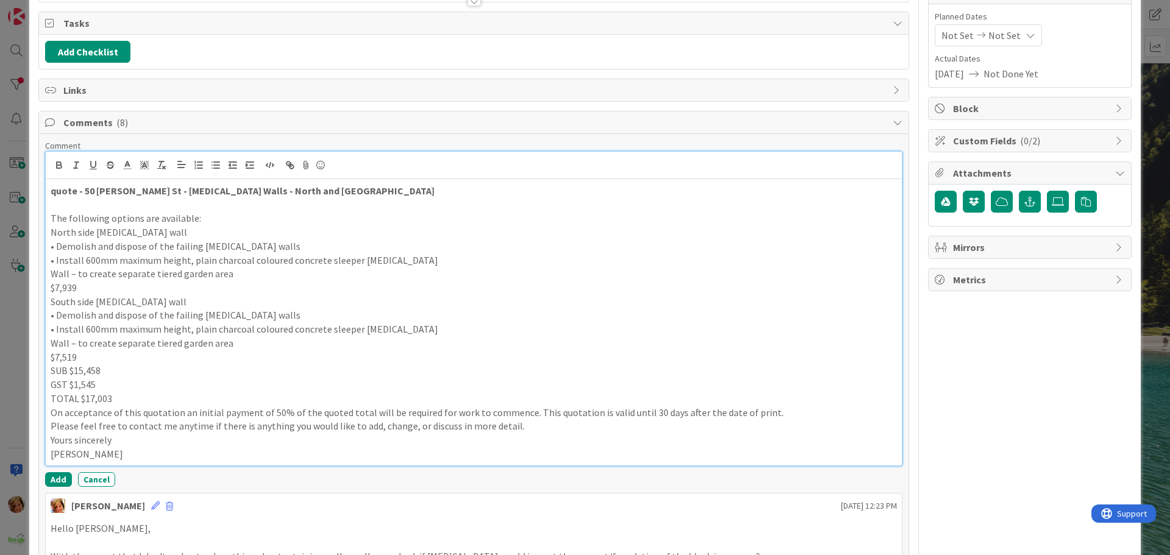
scroll to position [288, 0]
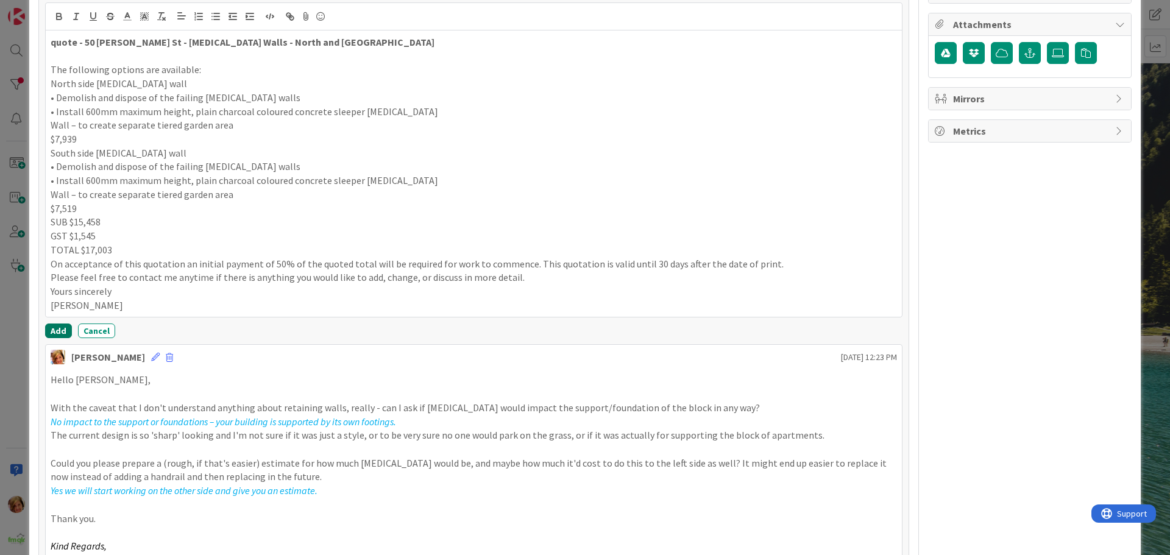
click at [49, 324] on button "Add" at bounding box center [58, 331] width 27 height 15
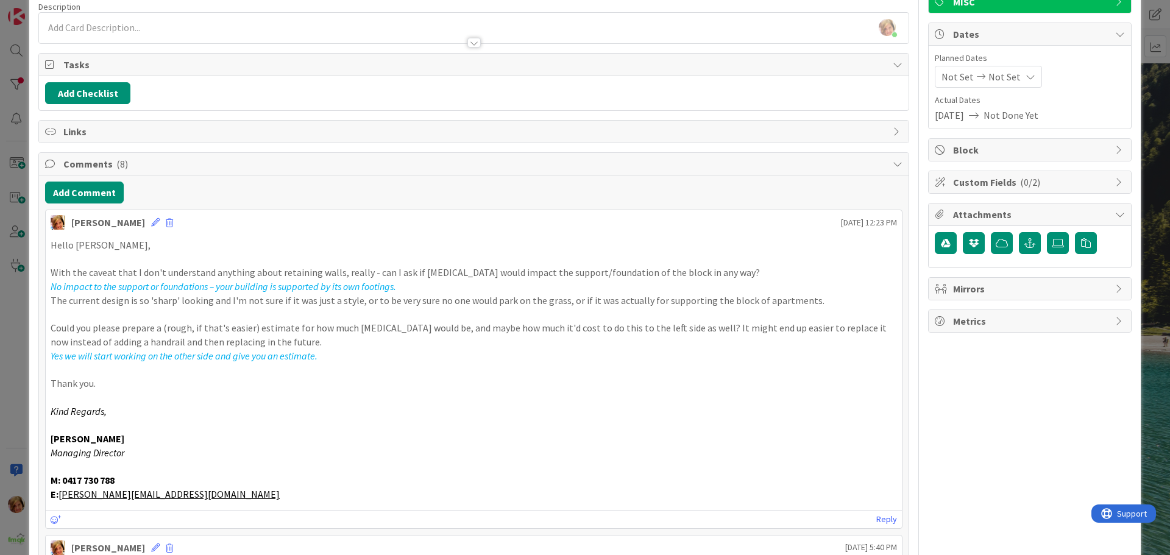
scroll to position [0, 0]
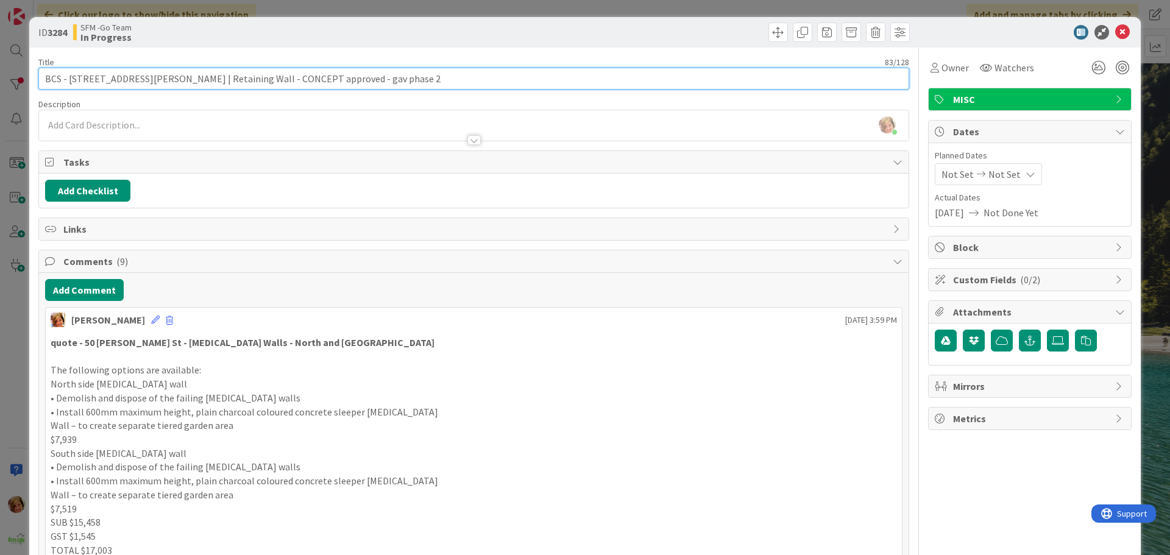
drag, startPoint x: 442, startPoint y: 76, endPoint x: 311, endPoint y: 88, distance: 131.6
click at [311, 88] on input "BCS - [STREET_ADDRESS][PERSON_NAME] | Retaining Wall - CONCEPT approved - gav p…" at bounding box center [473, 79] width 871 height 22
type input "BCS - [STREET_ADDRESS][PERSON_NAME] | Retaining Wall - CONCEPT [PERSON_NAME] TO…"
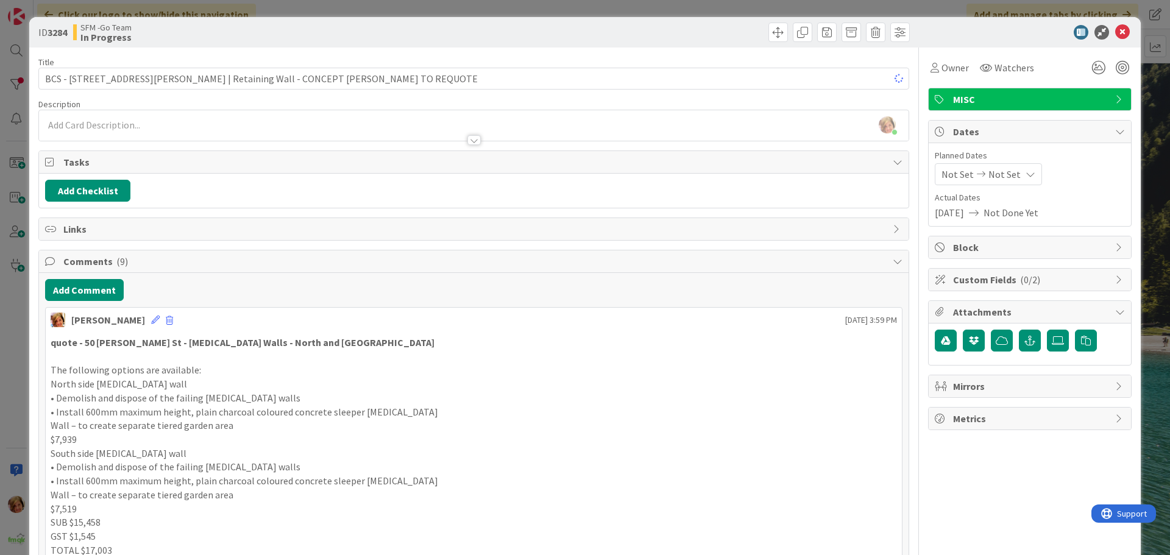
click at [524, 37] on div at bounding box center [693, 33] width 433 height 20
click at [1115, 34] on icon at bounding box center [1122, 32] width 15 height 15
